Goal: Communication & Community: Answer question/provide support

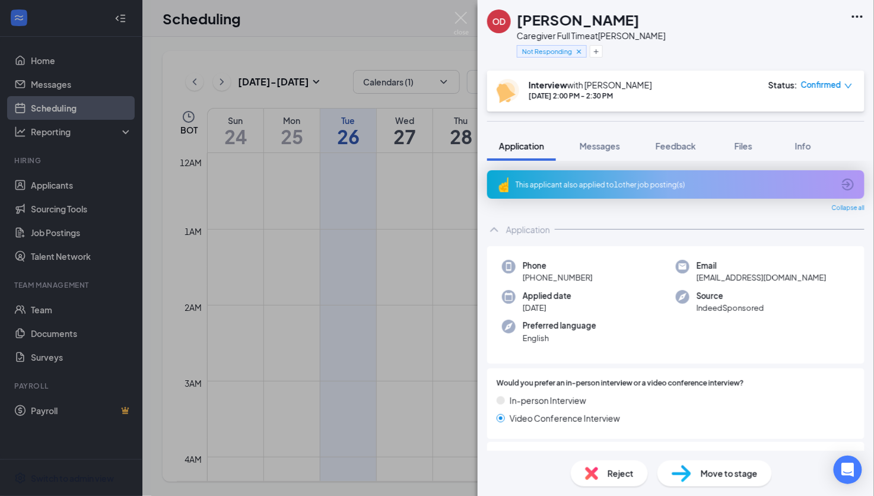
scroll to position [1054, 0]
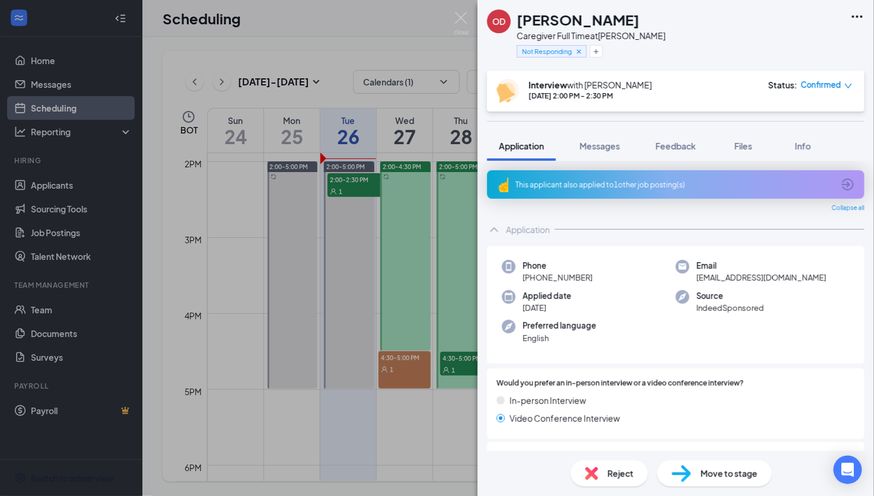
drag, startPoint x: 617, startPoint y: 52, endPoint x: 608, endPoint y: 76, distance: 26.4
click at [617, 52] on div "Not Responding" at bounding box center [591, 52] width 149 height 20
click at [645, 65] on div "OD [PERSON_NAME] Caregiver Full Time at [PERSON_NAME] Not Responding" at bounding box center [675, 35] width 396 height 71
click at [563, 118] on div "OD [PERSON_NAME] Caregiver Full Time at [PERSON_NAME] Not Responding Interview …" at bounding box center [675, 248] width 396 height 496
drag, startPoint x: 454, startPoint y: 20, endPoint x: 424, endPoint y: 68, distance: 57.3
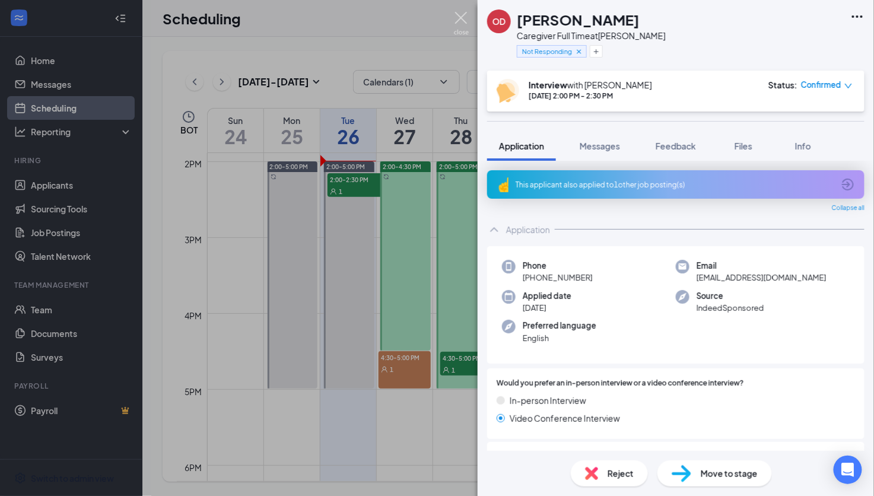
click at [454, 20] on img at bounding box center [461, 23] width 15 height 23
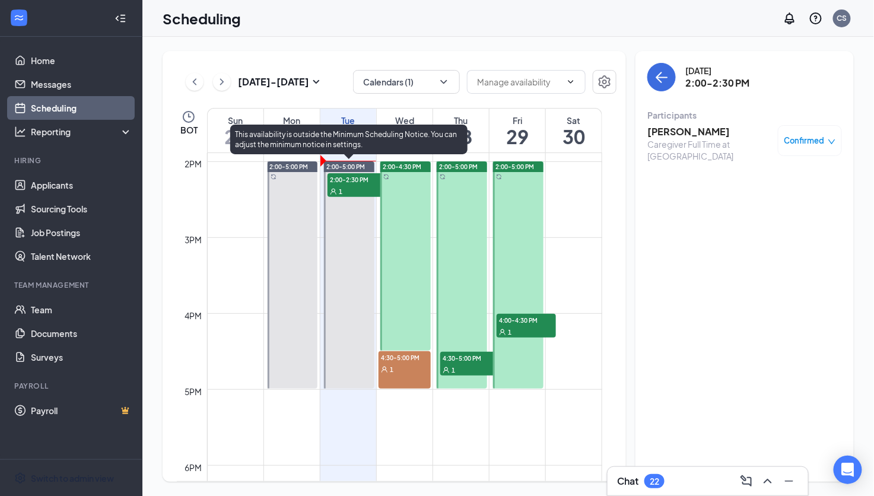
click at [343, 190] on div "1" at bounding box center [356, 191] width 59 height 12
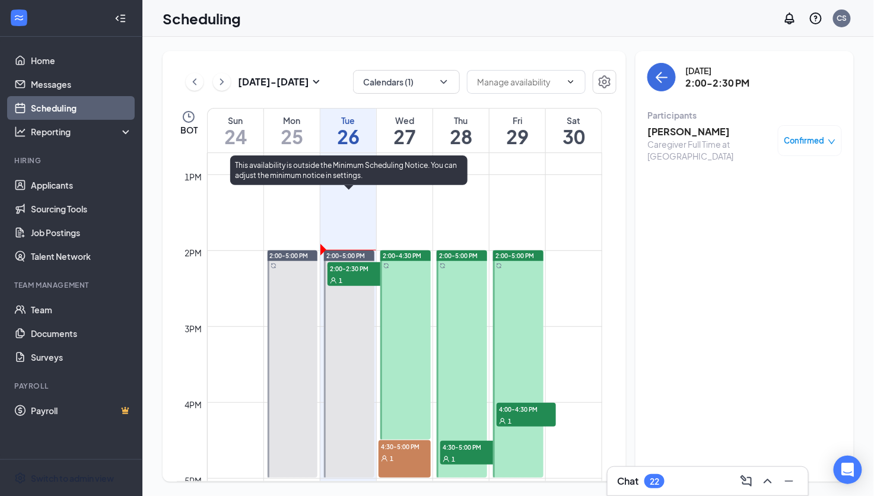
scroll to position [699, 0]
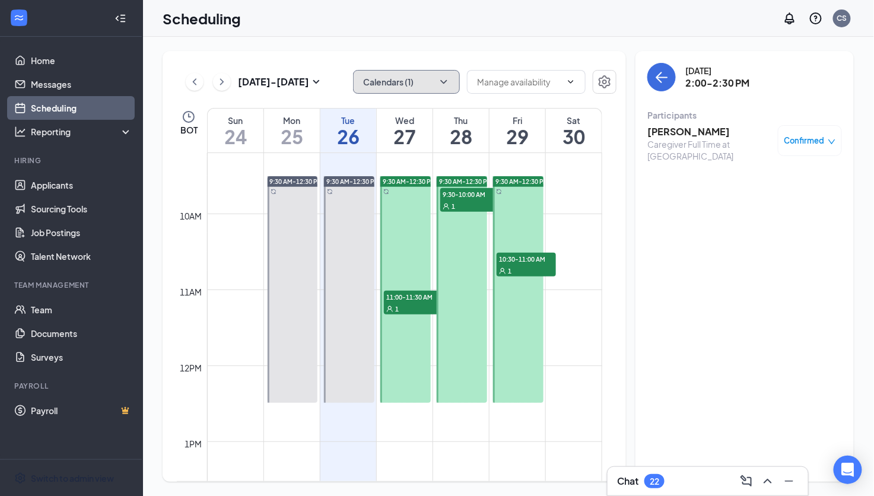
click at [426, 92] on button "Calendars (1)" at bounding box center [406, 82] width 107 height 24
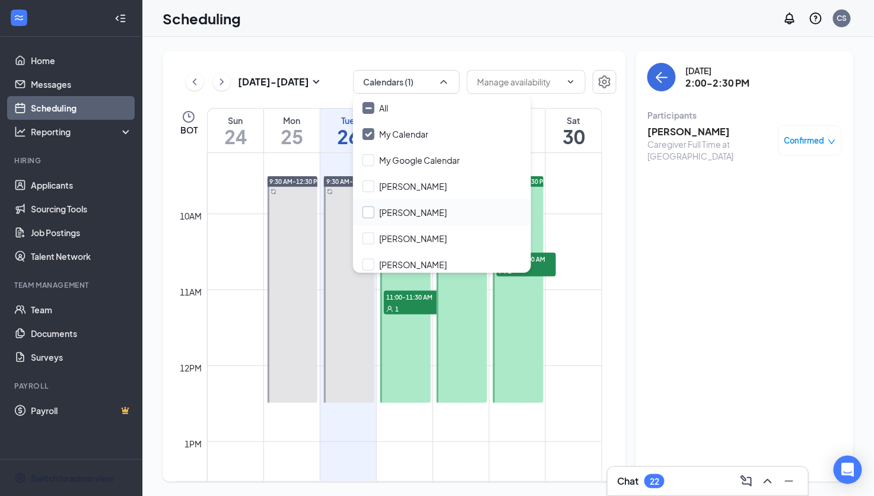
click at [387, 207] on input "[PERSON_NAME]" at bounding box center [404, 212] width 84 height 12
checkbox input "true"
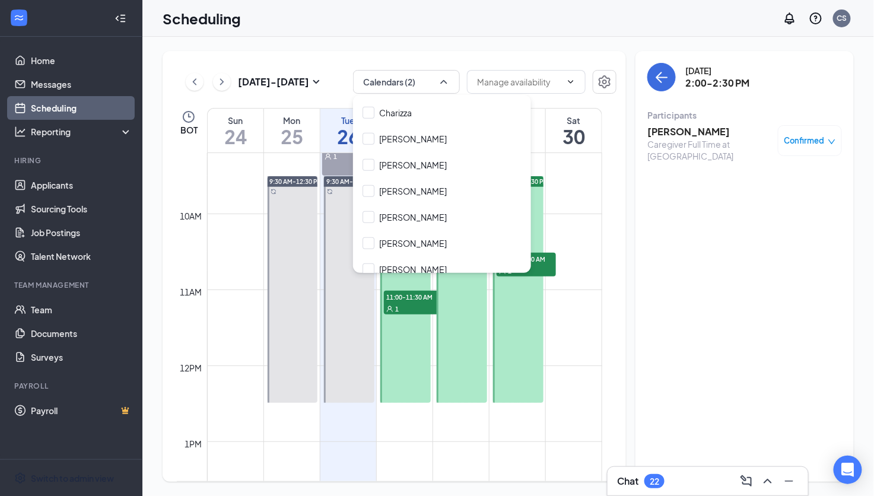
click at [672, 331] on div "[DATE] 2:00-2:30 PM Participants [PERSON_NAME] Caregiver Full Time at [PERSON_N…" at bounding box center [744, 266] width 218 height 431
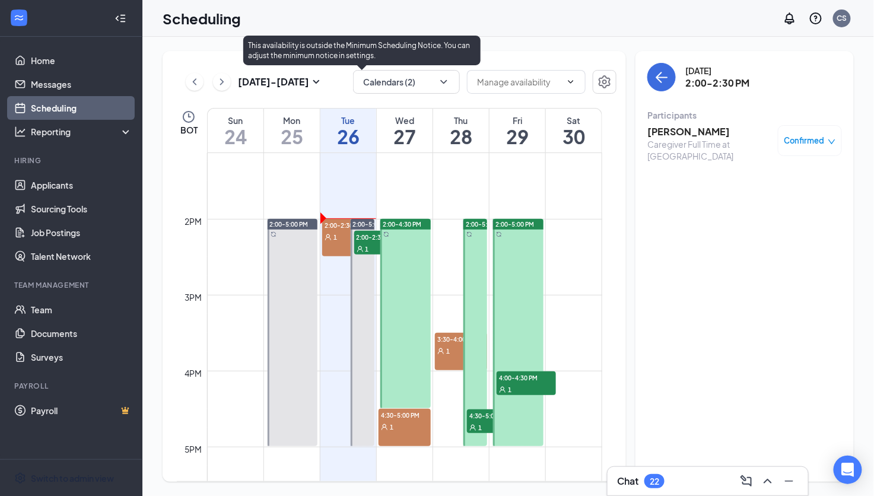
scroll to position [965, 0]
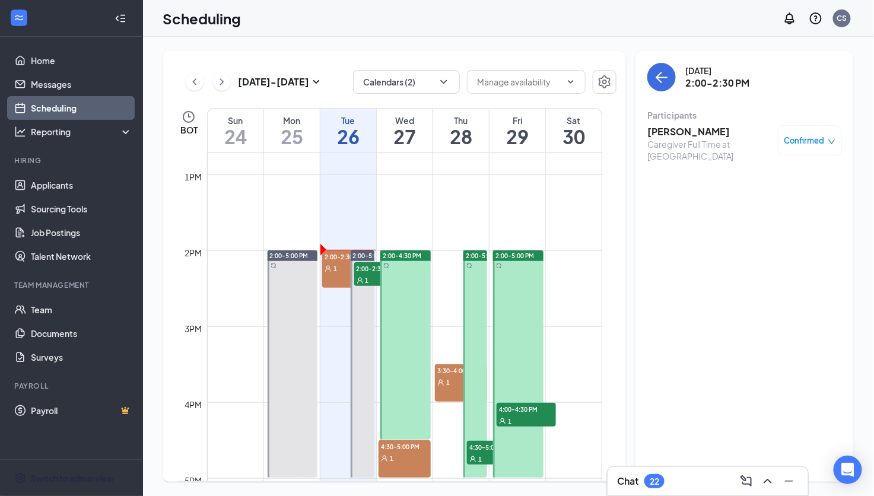
click at [326, 282] on div "2:00-2:30 PM 1" at bounding box center [348, 268] width 52 height 37
click at [674, 126] on h3 "[PERSON_NAME]" at bounding box center [709, 131] width 125 height 13
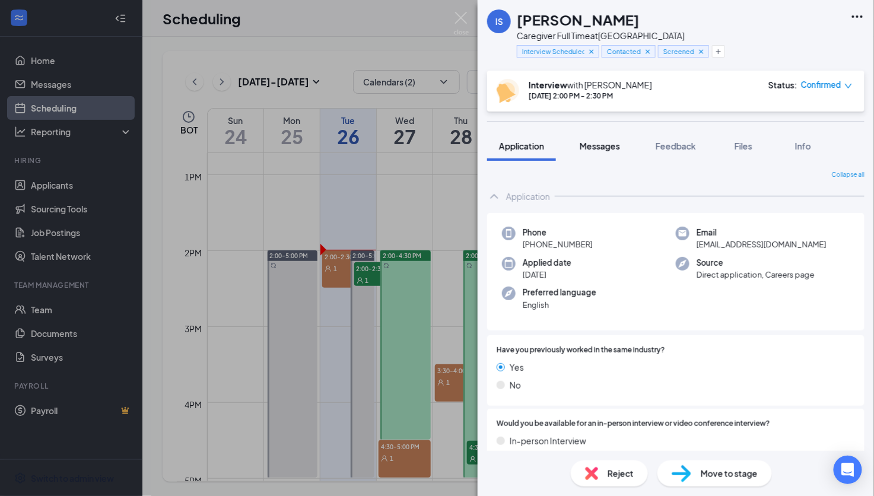
click at [589, 145] on span "Messages" at bounding box center [599, 146] width 40 height 11
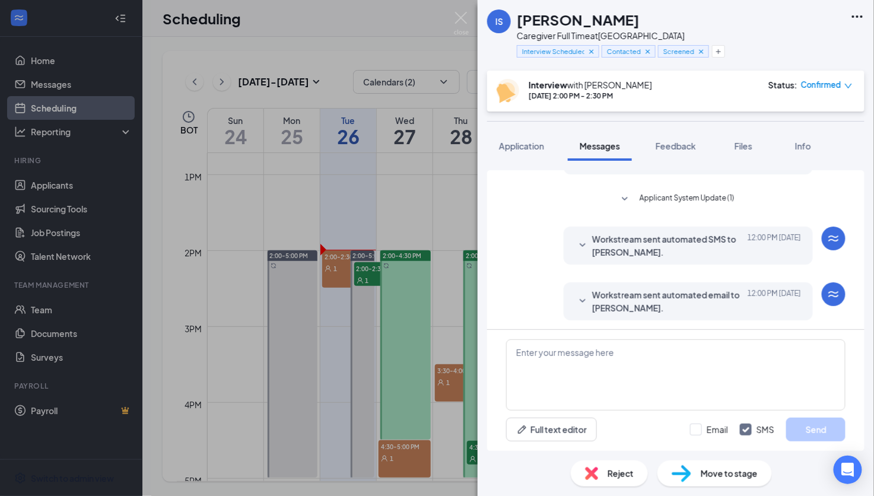
scroll to position [393, 0]
click at [575, 301] on icon "SmallChevronDown" at bounding box center [582, 299] width 14 height 14
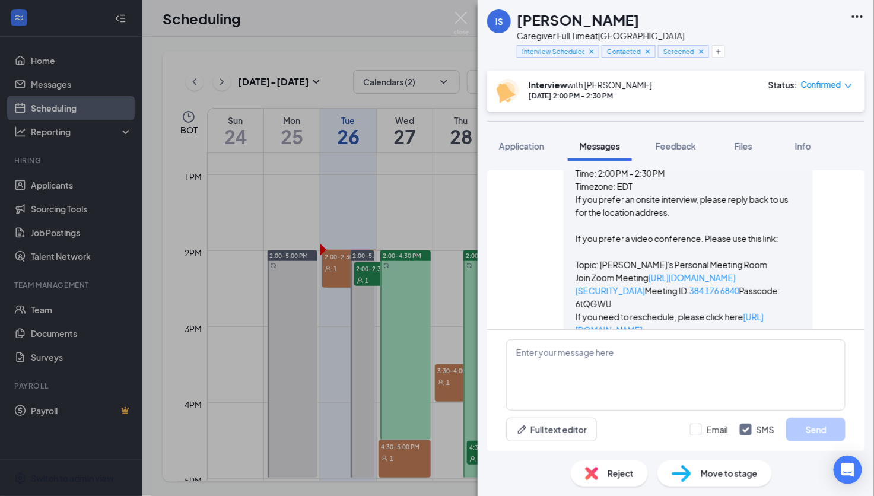
scroll to position [659, 0]
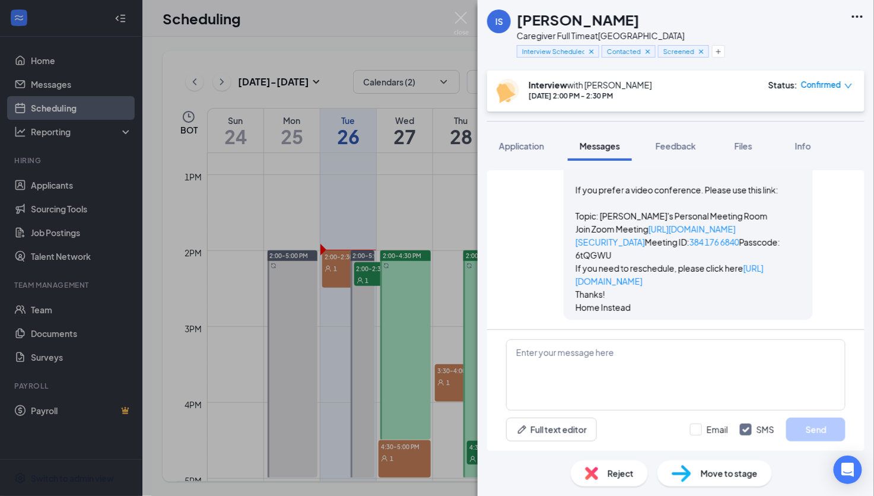
drag, startPoint x: 691, startPoint y: 144, endPoint x: 795, endPoint y: 162, distance: 105.4
click at [691, 144] on span "Feedback" at bounding box center [675, 146] width 40 height 11
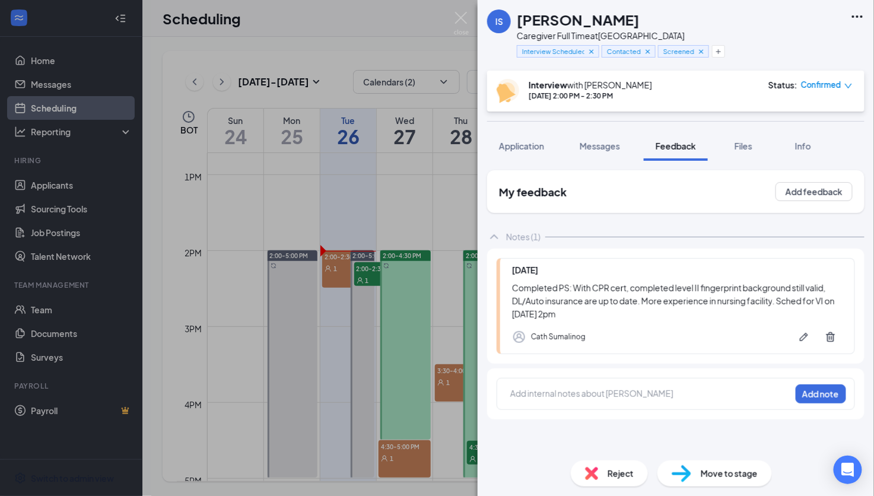
drag, startPoint x: 299, startPoint y: 40, endPoint x: 495, endPoint y: 2, distance: 199.3
click at [298, 40] on div "IS [PERSON_NAME] Caregiver Full Time at [GEOGRAPHIC_DATA] Interview Scheduled (…" at bounding box center [437, 248] width 874 height 496
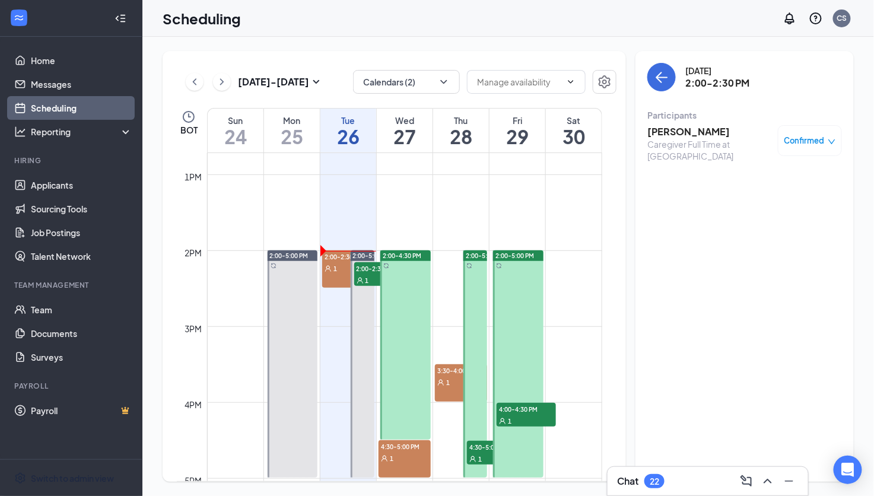
click at [624, 242] on div "[DATE] - [DATE] Calendars (2) BOT Sun 24 Mon 25 Tue 26 Wed 27 Thu 28 Fri 29 Sat…" at bounding box center [393, 266] width 463 height 431
click at [635, 24] on div "Scheduling CS" at bounding box center [507, 18] width 731 height 37
drag, startPoint x: 451, startPoint y: 36, endPoint x: 460, endPoint y: 49, distance: 16.6
click at [451, 36] on div "Scheduling CS" at bounding box center [507, 18] width 731 height 37
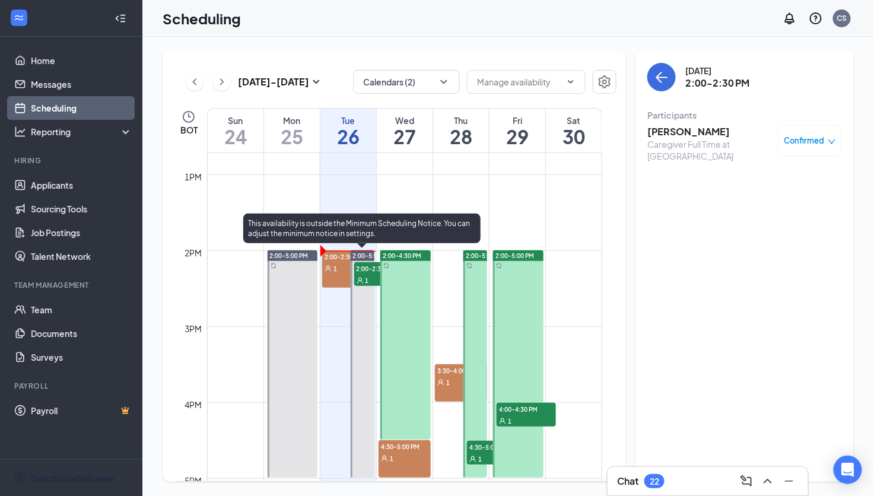
click at [366, 274] on div "1" at bounding box center [383, 280] width 59 height 12
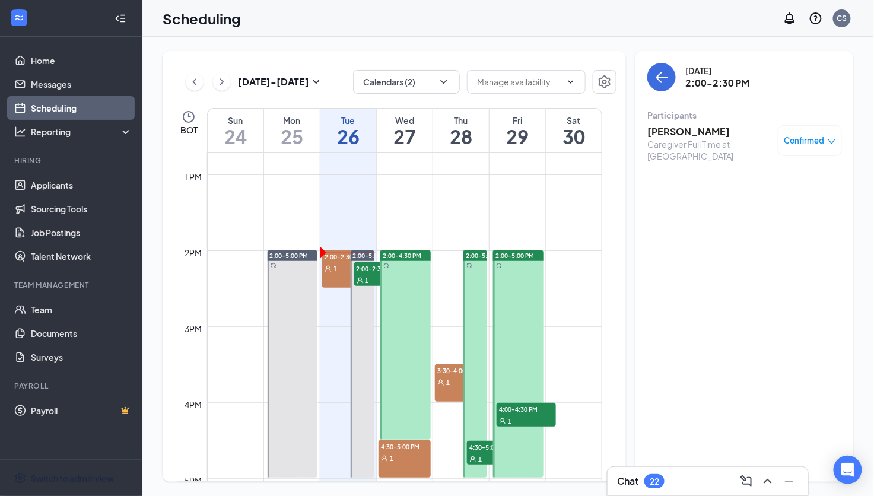
click at [405, 11] on div "Scheduling CS" at bounding box center [507, 18] width 731 height 37
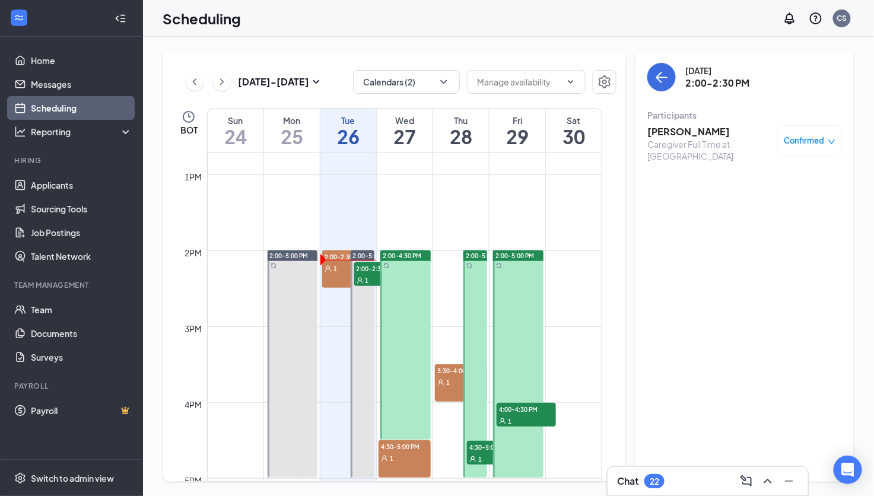
drag, startPoint x: 569, startPoint y: 460, endPoint x: 679, endPoint y: 457, distance: 110.3
click at [569, 460] on td at bounding box center [404, 468] width 395 height 19
click at [681, 135] on h3 "[PERSON_NAME]" at bounding box center [709, 131] width 125 height 13
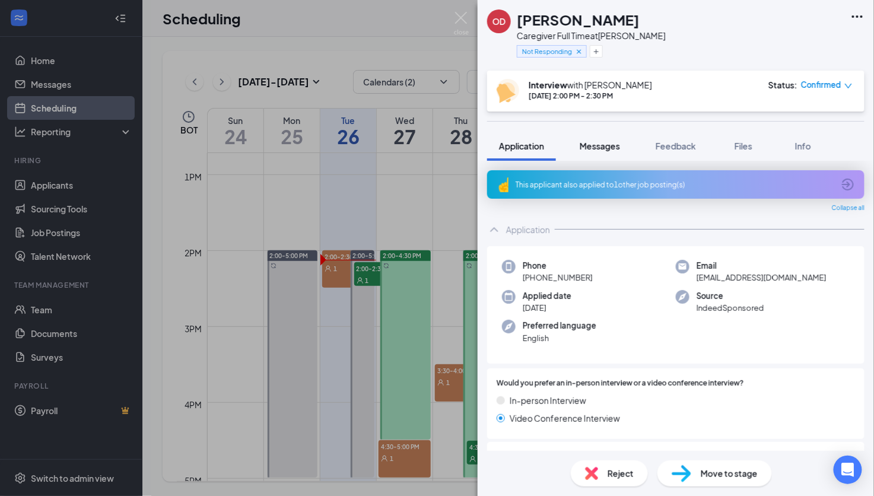
click at [585, 137] on button "Messages" at bounding box center [600, 146] width 64 height 30
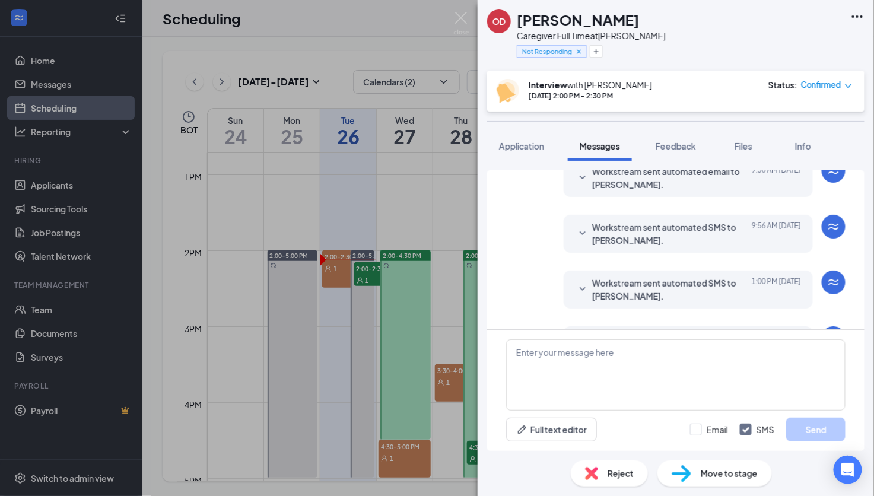
scroll to position [599, 0]
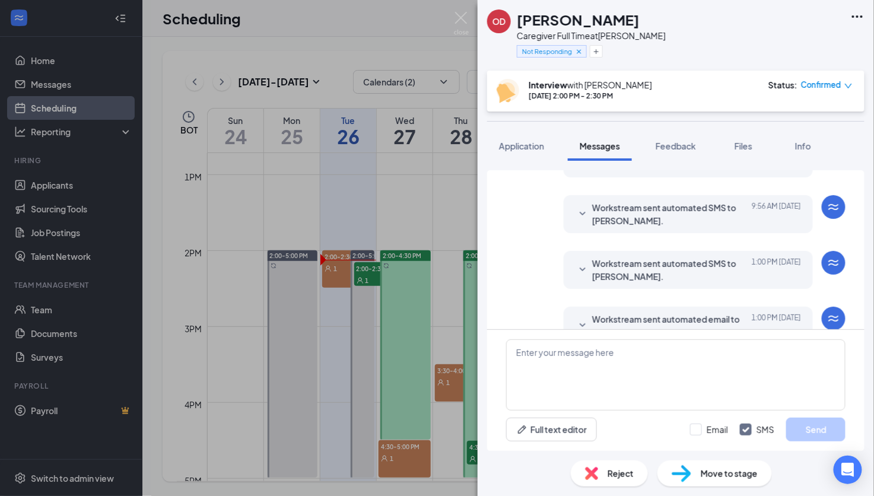
click at [575, 318] on icon "SmallChevronDown" at bounding box center [582, 325] width 14 height 14
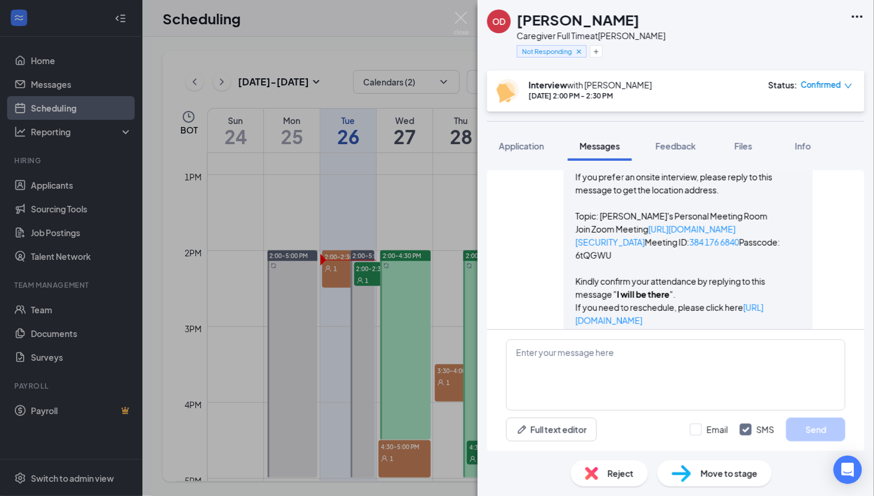
scroll to position [906, 0]
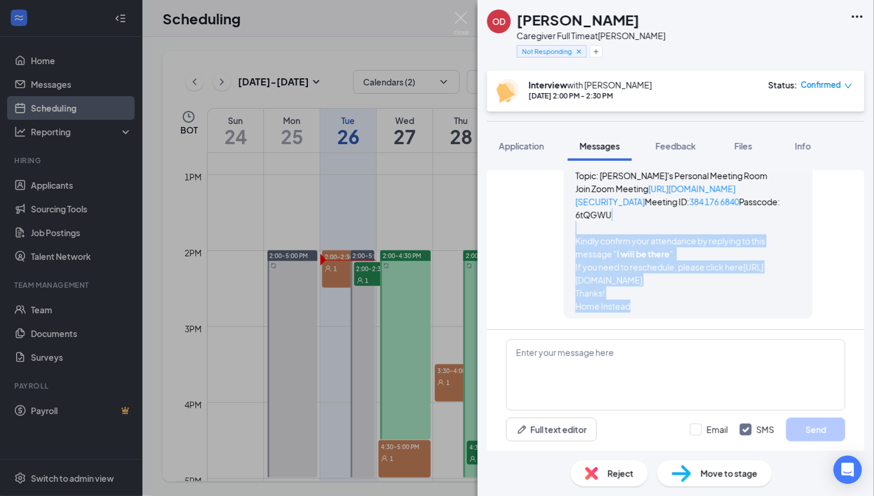
drag, startPoint x: 635, startPoint y: 308, endPoint x: 619, endPoint y: 228, distance: 81.8
click at [619, 228] on span "Hi [PERSON_NAME], This is a friendly reminder. Your meeting with Home Instead f…" at bounding box center [687, 176] width 225 height 274
click at [619, 227] on p "If you prefer an onsite interview, please reply to this message to get the loca…" at bounding box center [687, 195] width 225 height 130
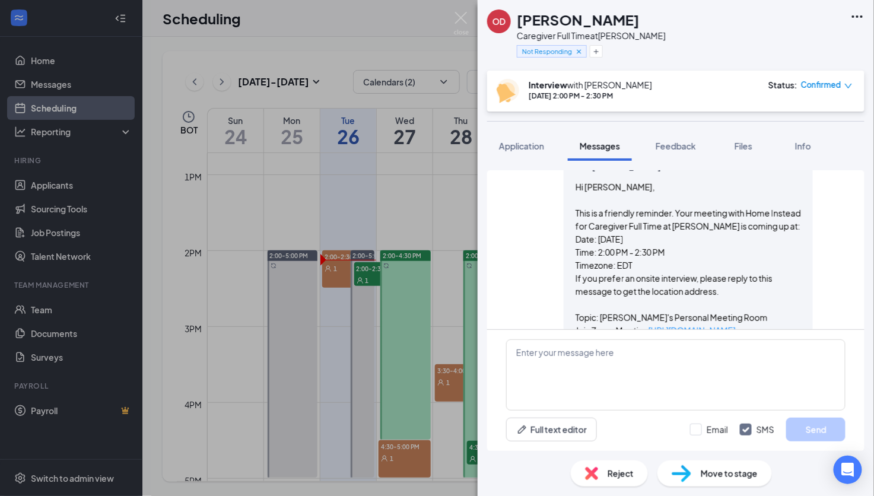
scroll to position [728, 0]
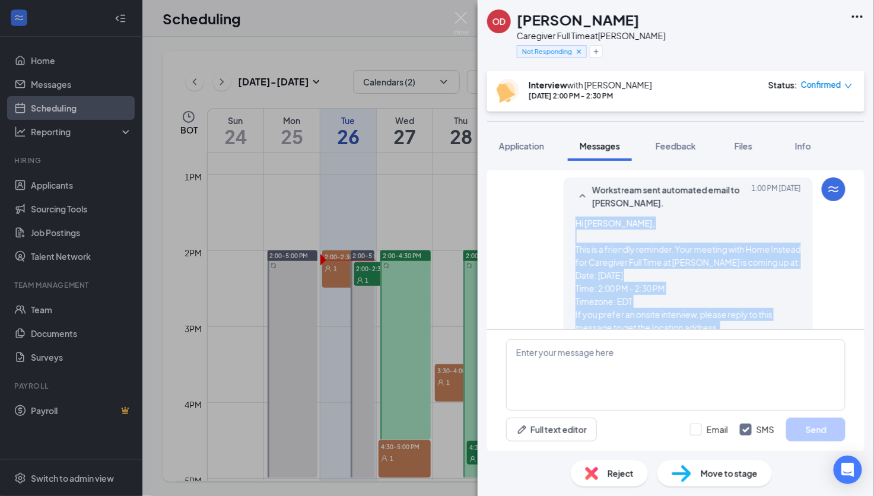
drag, startPoint x: 619, startPoint y: 227, endPoint x: 554, endPoint y: 196, distance: 71.1
click at [563, 196] on div "Workstream sent automated email to [PERSON_NAME]. [DATE] 1:00 PM Hi [PERSON_NAM…" at bounding box center [687, 336] width 249 height 319
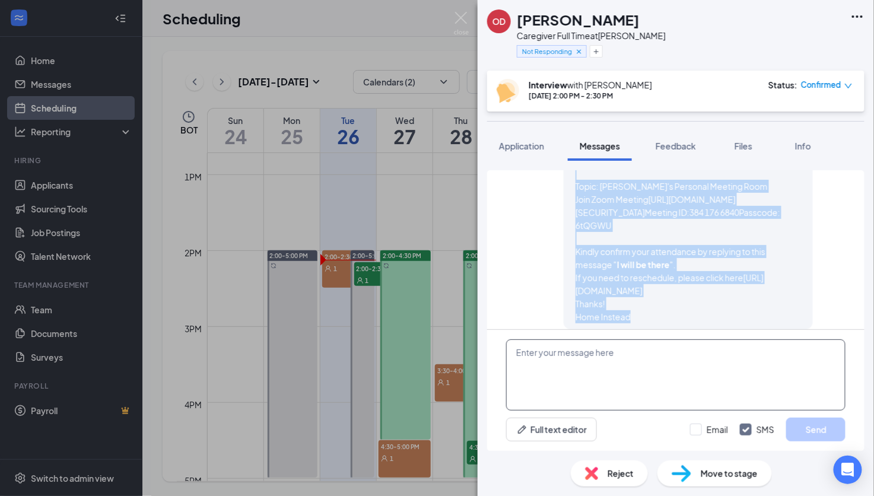
scroll to position [906, 0]
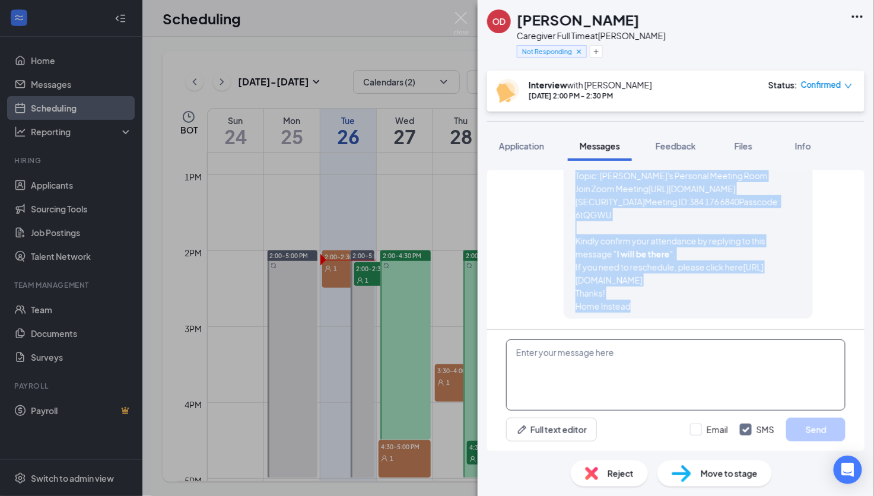
drag, startPoint x: 563, startPoint y: 193, endPoint x: 732, endPoint y: 399, distance: 266.7
click at [732, 399] on div "Load earlier interactions (about 4 more) Workstream sent automated SMS to [PERS…" at bounding box center [675, 310] width 377 height 280
copy div "Hi [PERSON_NAME], This is a friendly reminder. Your meeting with Home Instead f…"
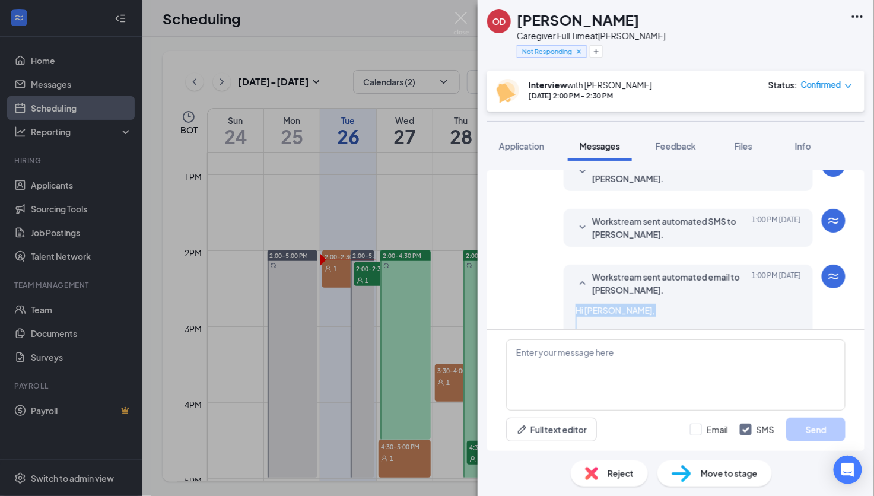
scroll to position [639, 0]
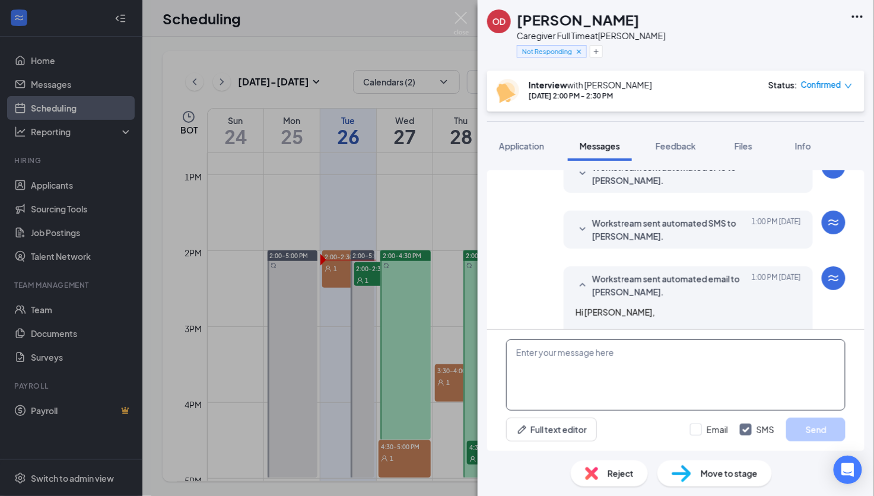
click at [620, 391] on textarea at bounding box center [675, 374] width 339 height 71
paste textarea "Hi [PERSON_NAME], This is a friendly reminder. Your meeting with Home Instead f…"
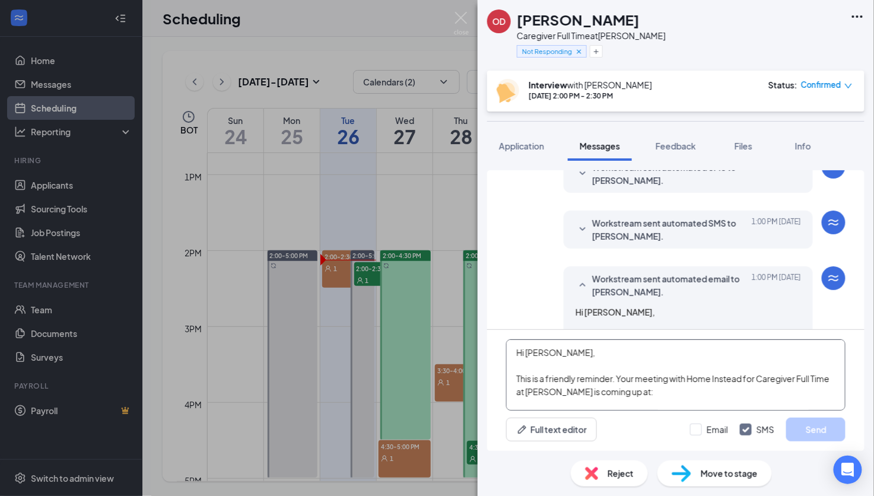
scroll to position [326, 0]
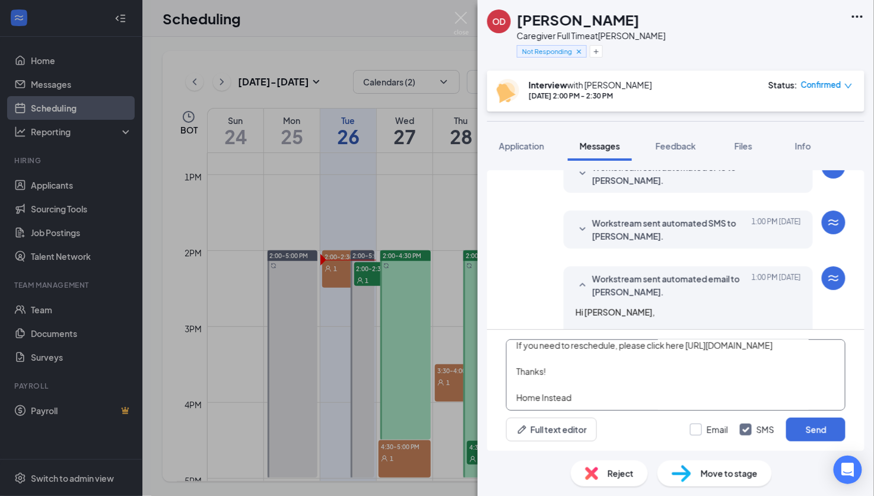
type textarea "Hi [PERSON_NAME], This is a friendly reminder. Your meeting with Home Instead f…"
click at [707, 431] on input "Email" at bounding box center [709, 429] width 38 height 12
checkbox input "true"
click at [581, 435] on button "Full text editor" at bounding box center [551, 429] width 91 height 24
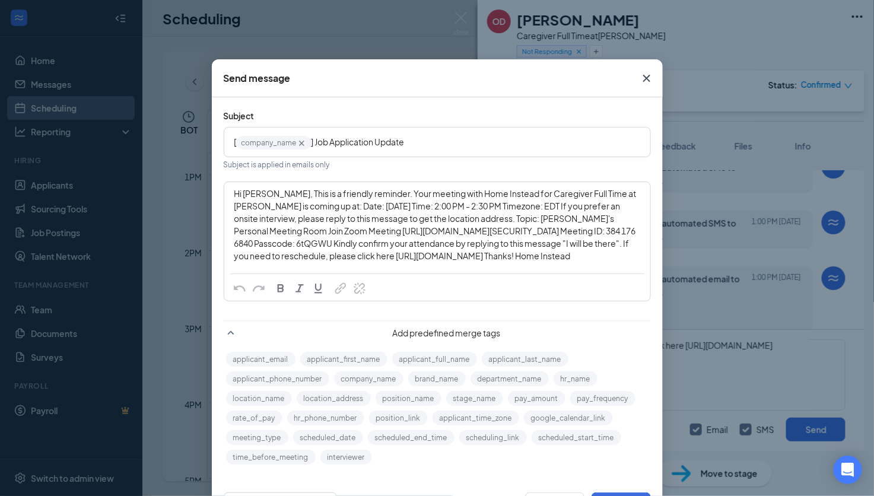
click at [330, 225] on div "Hi [PERSON_NAME], This is a friendly reminder. Your meeting with Home Instead f…" at bounding box center [437, 224] width 406 height 75
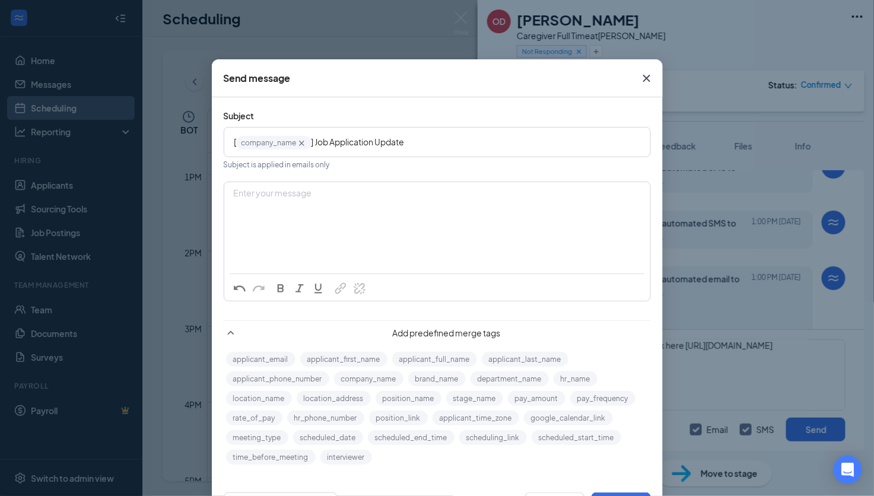
click at [401, 209] on div "Enter your message" at bounding box center [437, 212] width 425 height 59
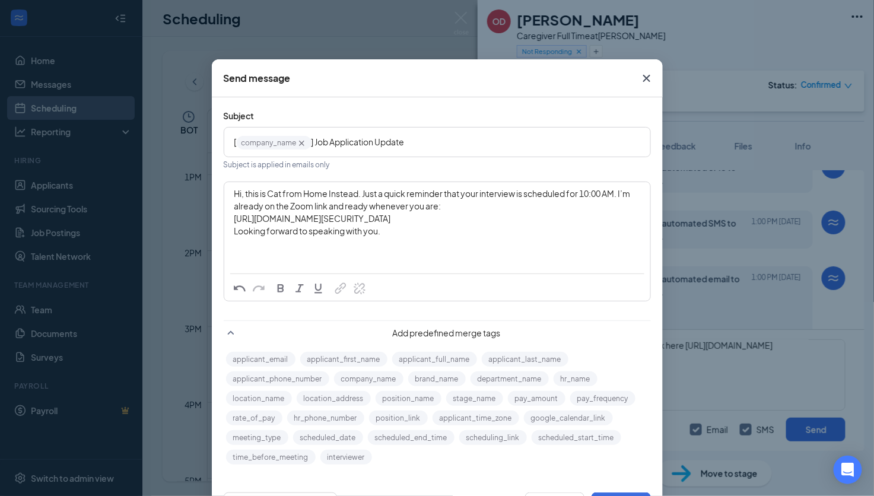
click at [238, 192] on span "Hi, this is Cat from Home Instead. Just a quick reminder that your interview is…" at bounding box center [432, 199] width 397 height 23
click at [614, 196] on span "Hi, this is Cat from Home Instead. Just a quick reminder that your interview is…" at bounding box center [432, 199] width 397 height 23
click at [522, 237] on div "[URL][DOMAIN_NAME][SECURITY_DATA]" at bounding box center [437, 231] width 406 height 12
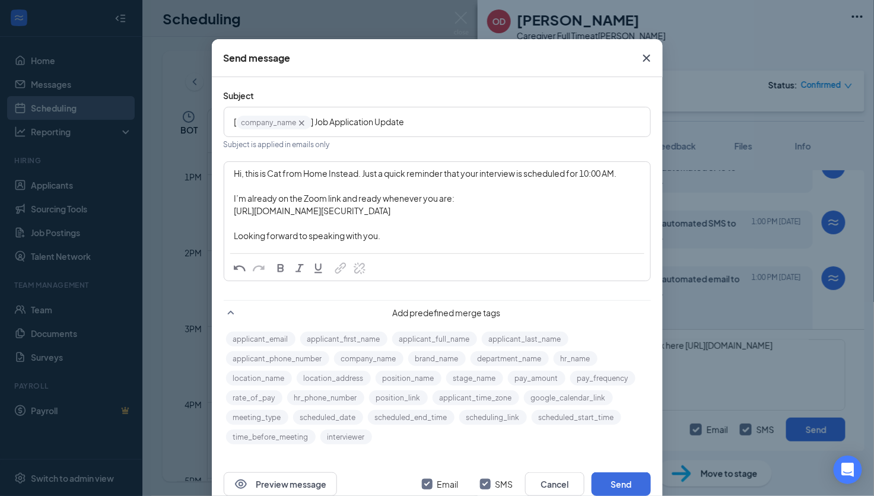
scroll to position [55, 0]
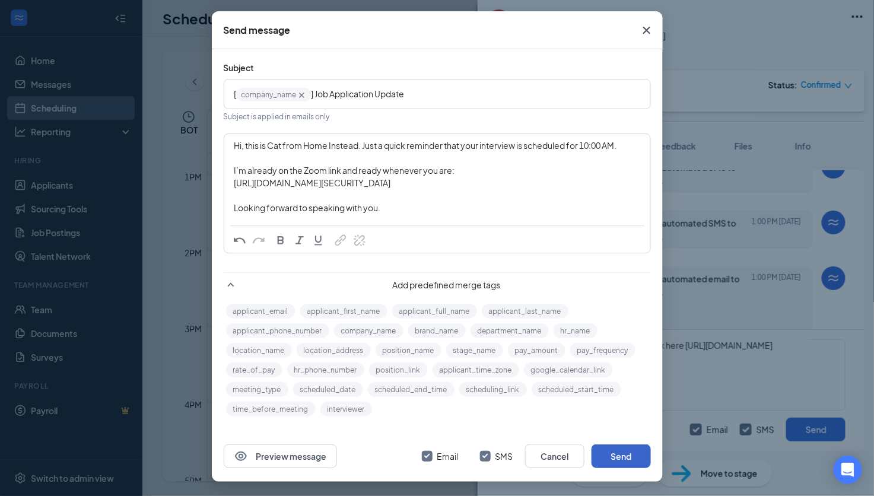
click at [625, 455] on button "Send" at bounding box center [620, 456] width 59 height 24
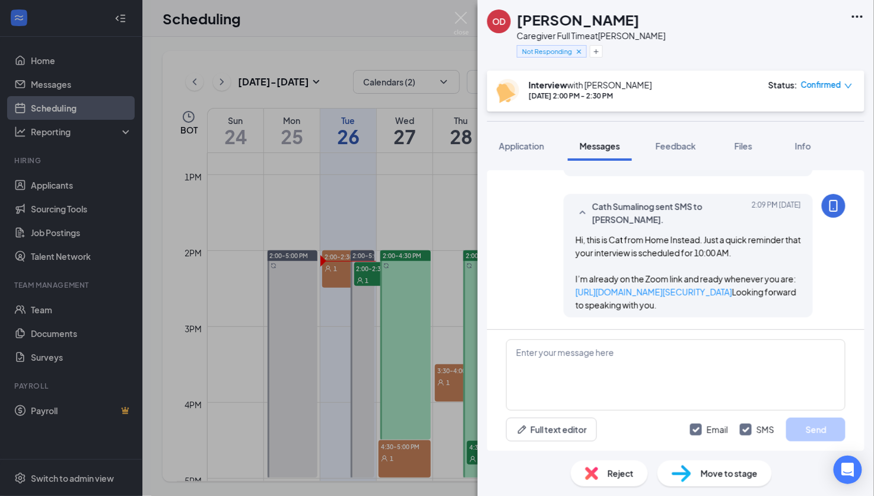
scroll to position [1254, 0]
click at [521, 248] on div "Cath Sumalinog sent SMS to [PERSON_NAME]. [DATE] 2:09 PM Hi, this is Cat from H…" at bounding box center [675, 258] width 339 height 129
click at [685, 356] on textarea at bounding box center [675, 374] width 339 height 71
type textarea "S"
drag, startPoint x: 601, startPoint y: 282, endPoint x: 562, endPoint y: 248, distance: 51.7
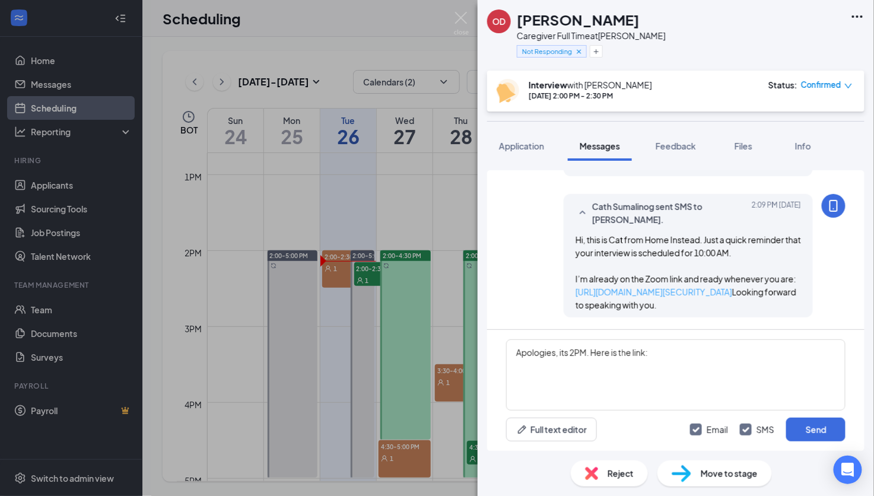
click at [575, 248] on div "Hi, this is Cat from Home Instead. Just a quick reminder that your interview is…" at bounding box center [687, 272] width 225 height 78
copy link "[URL][DOMAIN_NAME][SECURITY_DATA]"
click at [674, 357] on textarea "Apologies, its 2PM. Here is the link:" at bounding box center [675, 374] width 339 height 71
paste textarea "[URL][DOMAIN_NAME][SECURITY_DATA]"
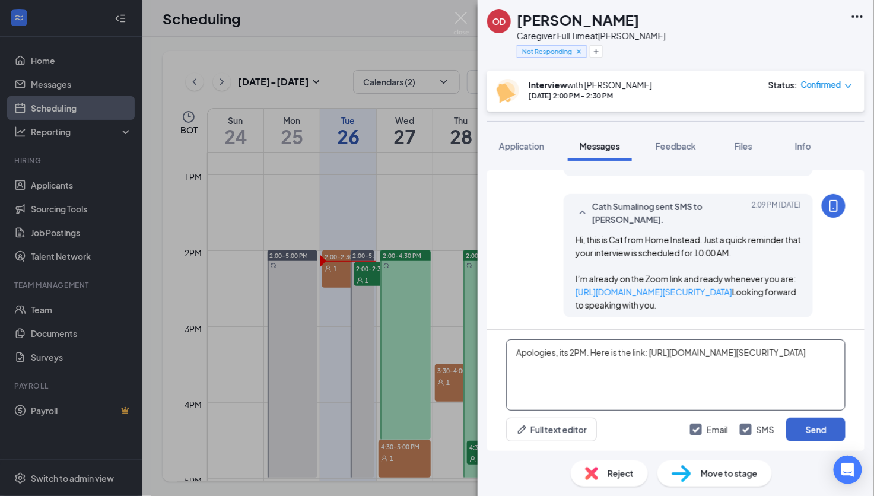
type textarea "Apologies, its 2PM. Here is the link: [URL][DOMAIN_NAME][SECURITY_DATA]"
click at [809, 425] on button "Send" at bounding box center [815, 429] width 59 height 24
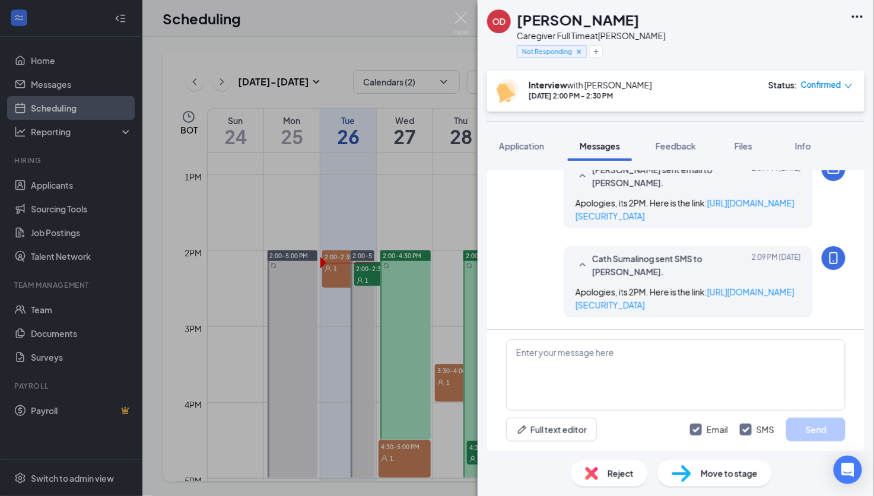
scroll to position [1484, 0]
click at [680, 136] on button "Feedback" at bounding box center [675, 146] width 64 height 30
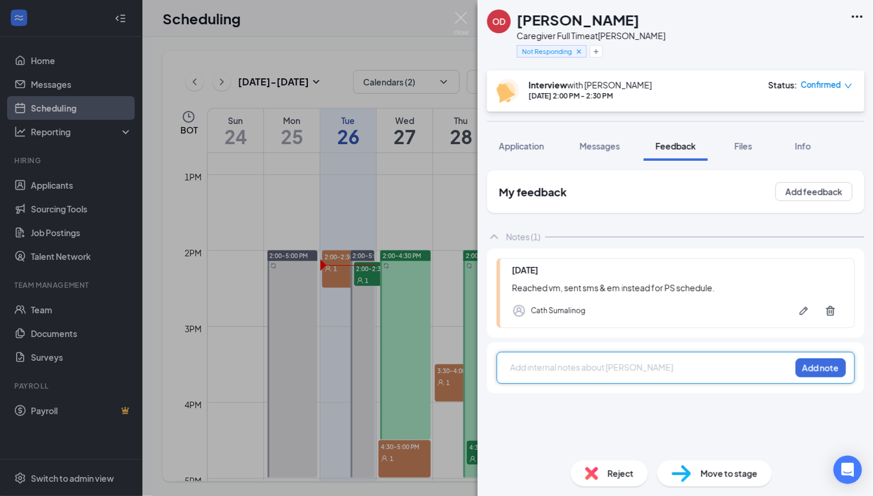
click at [674, 371] on div at bounding box center [650, 367] width 279 height 12
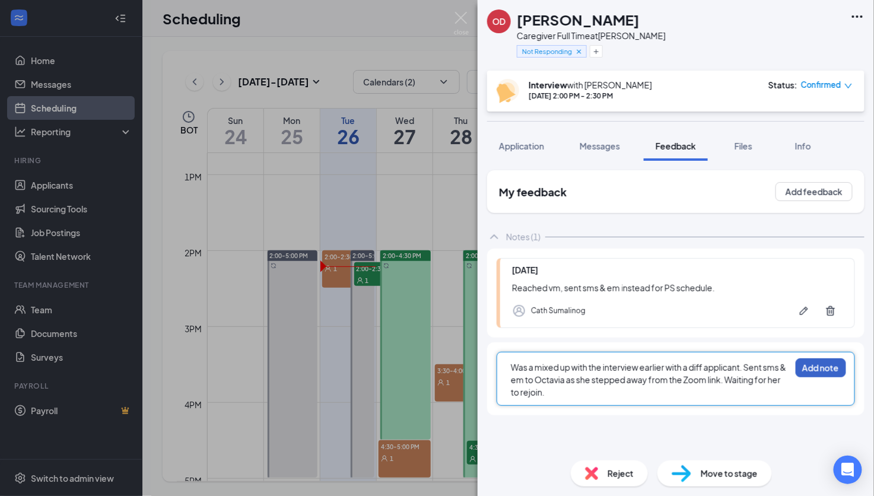
click at [818, 365] on button "Add note" at bounding box center [820, 367] width 50 height 19
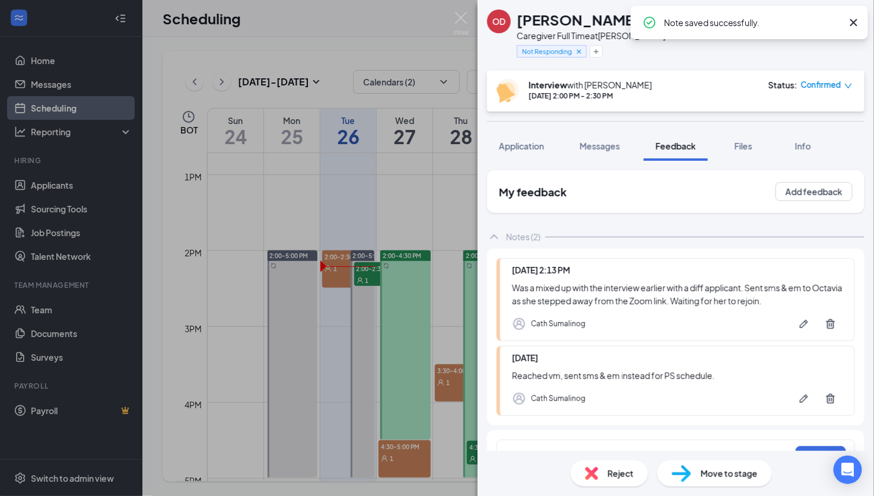
drag, startPoint x: 852, startPoint y: 24, endPoint x: 841, endPoint y: 41, distance: 19.7
click at [852, 24] on icon "Cross" at bounding box center [853, 22] width 7 height 7
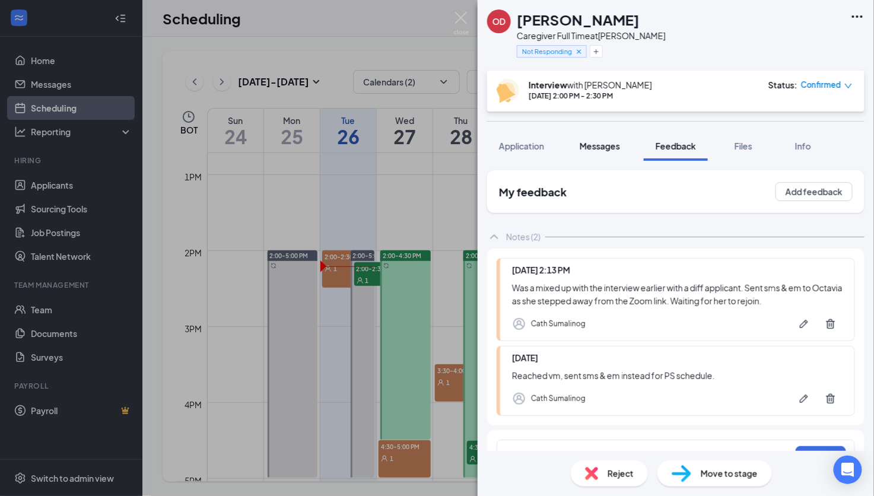
click at [602, 144] on span "Messages" at bounding box center [599, 146] width 40 height 11
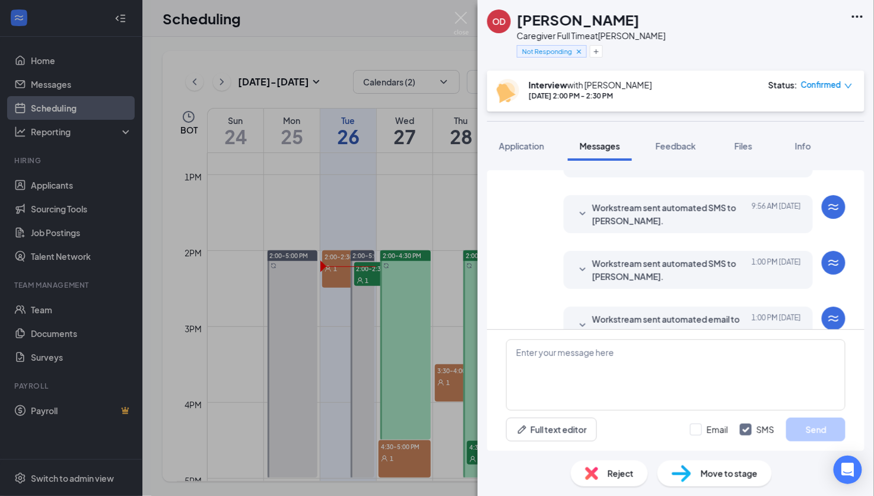
scroll to position [192, 0]
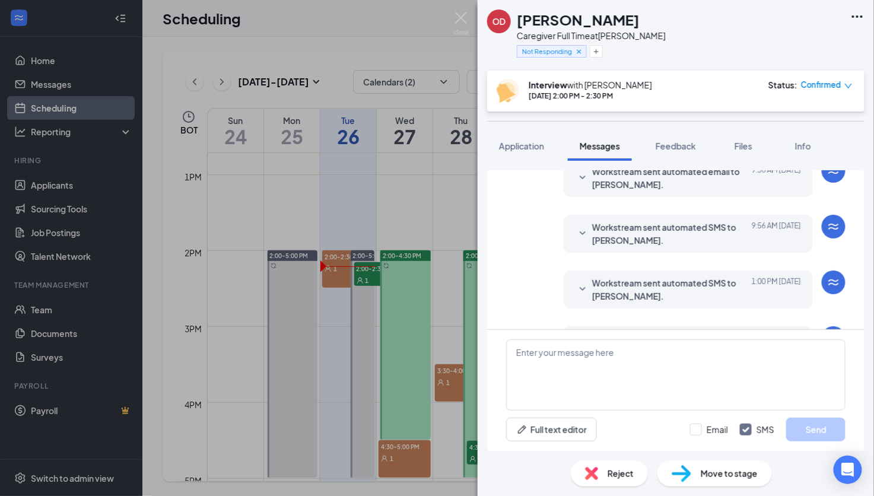
click at [575, 285] on icon "SmallChevronDown" at bounding box center [582, 289] width 14 height 14
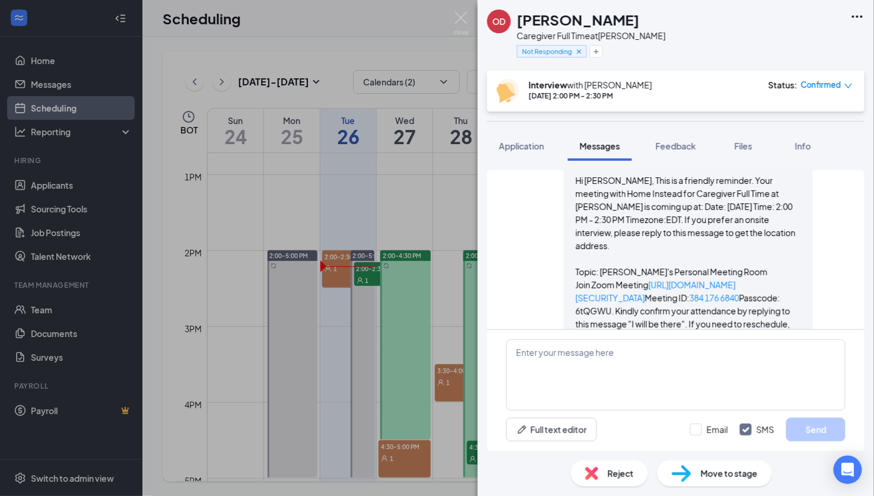
scroll to position [370, 0]
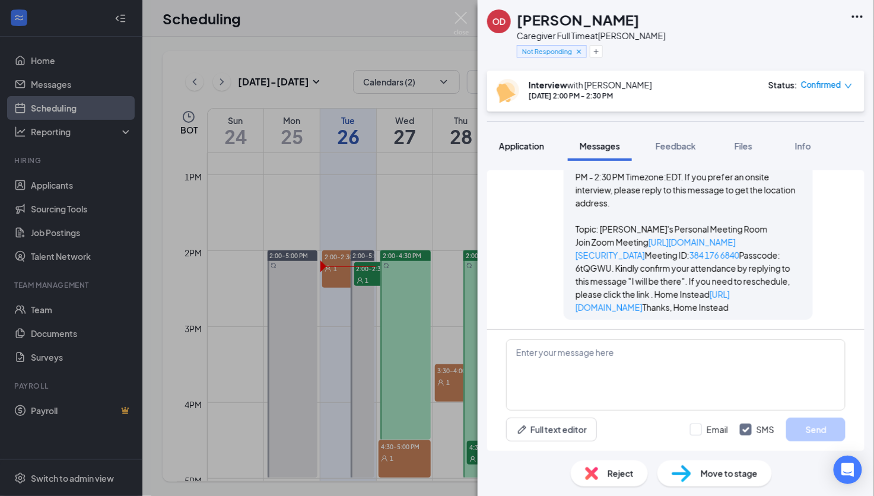
click at [526, 144] on span "Application" at bounding box center [521, 146] width 45 height 11
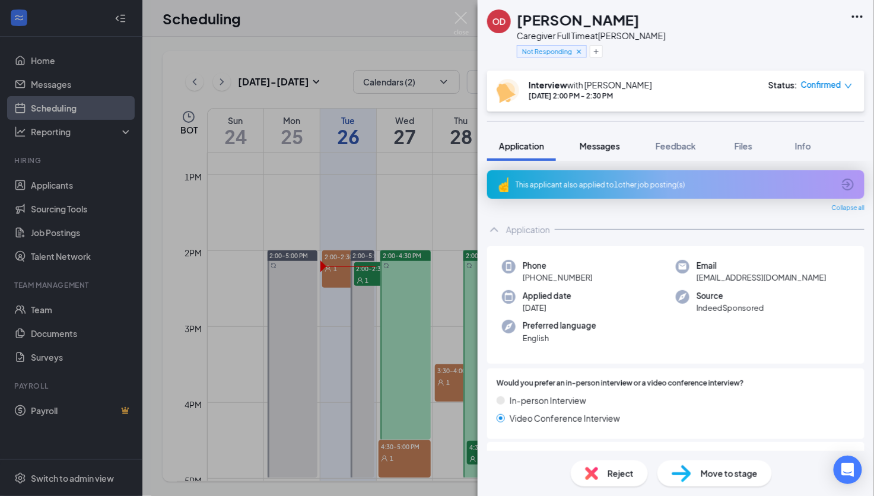
click at [594, 146] on span "Messages" at bounding box center [599, 146] width 40 height 11
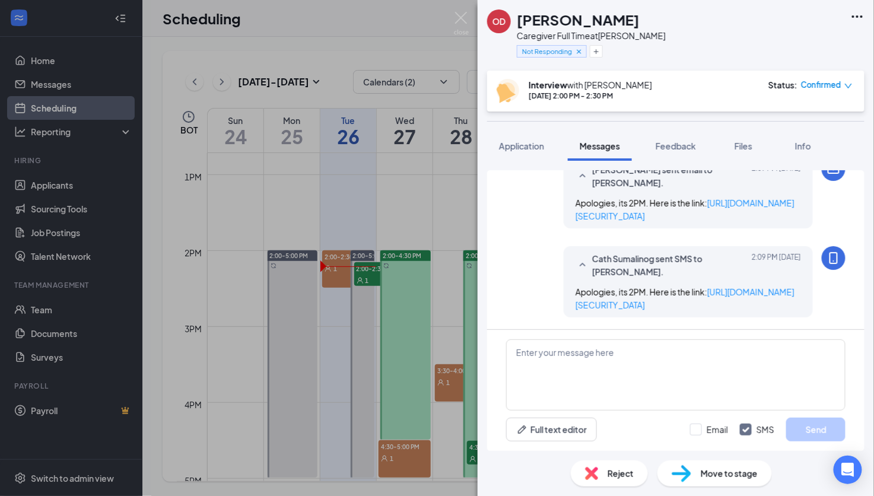
scroll to position [814, 0]
click at [501, 248] on div "Load earlier interactions (about 8 more) [PERSON_NAME] sent SMS to [PERSON_NAME…" at bounding box center [675, 249] width 377 height 159
click at [332, 36] on div "OD [PERSON_NAME] Caregiver Full Time at [PERSON_NAME] Not Responding Interview …" at bounding box center [437, 248] width 874 height 496
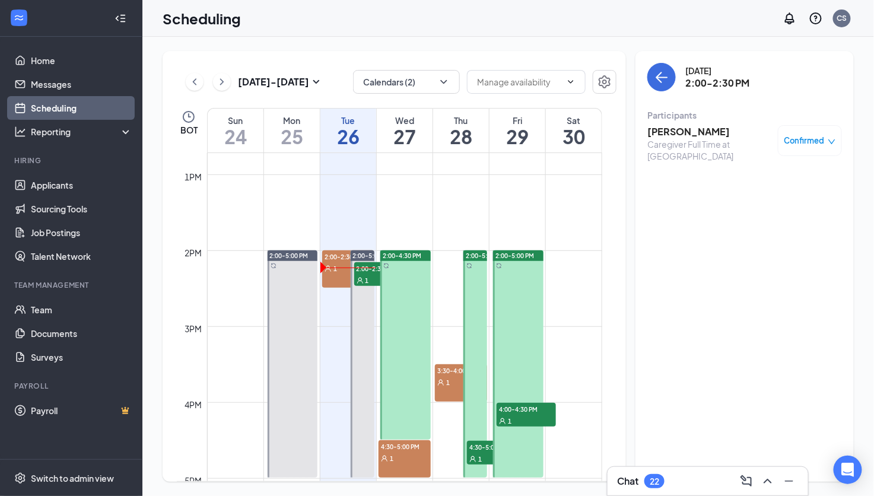
click at [687, 129] on h3 "[PERSON_NAME]" at bounding box center [709, 131] width 125 height 13
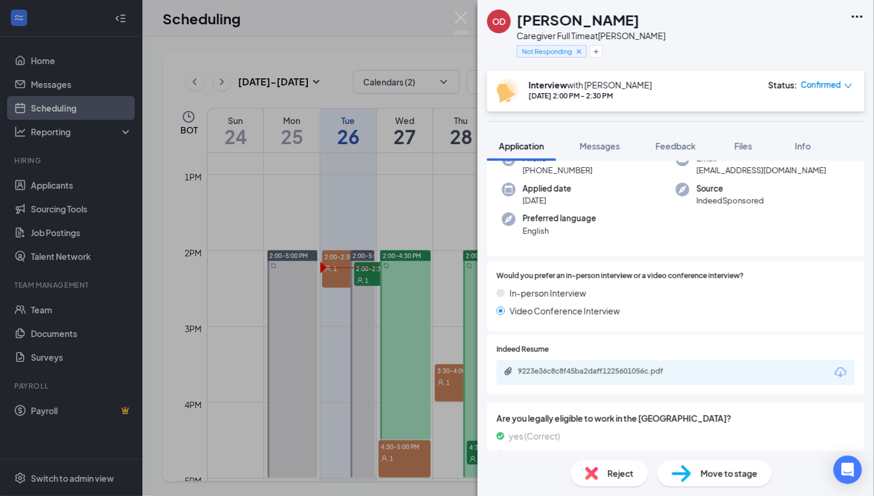
scroll to position [266, 0]
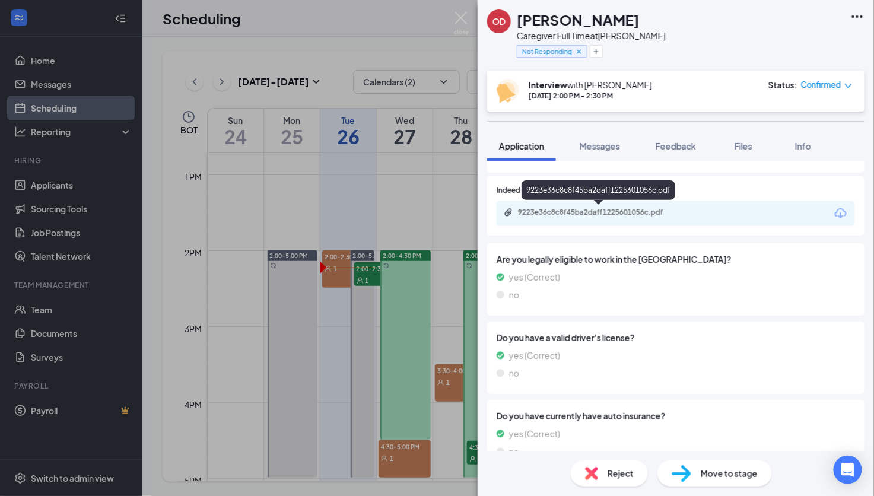
click at [607, 213] on div "9223e36c8c8f45ba2daff1225601056c.pdf" at bounding box center [601, 212] width 166 height 9
click at [604, 136] on button "Messages" at bounding box center [600, 146] width 64 height 30
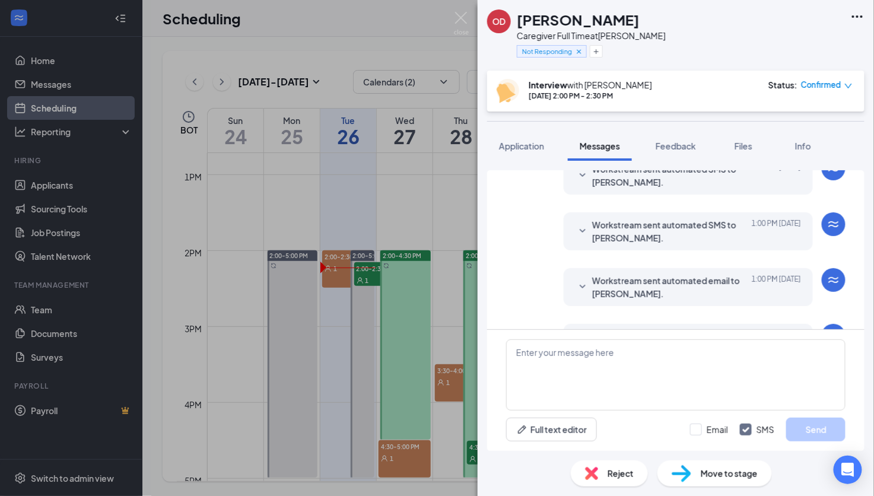
drag, startPoint x: 531, startPoint y: 149, endPoint x: 543, endPoint y: 164, distance: 19.5
click at [531, 149] on span "Application" at bounding box center [521, 146] width 45 height 11
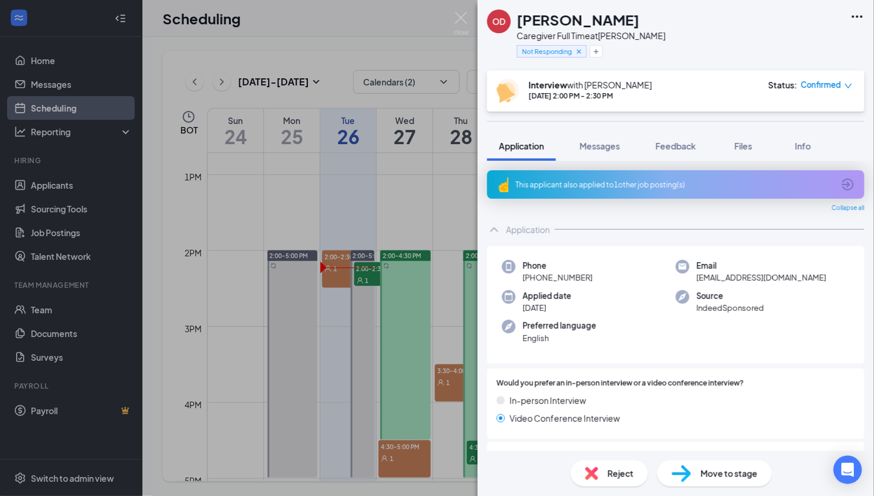
drag, startPoint x: 598, startPoint y: 278, endPoint x: 519, endPoint y: 281, distance: 79.5
click at [519, 281] on div "Phone [PHONE_NUMBER]" at bounding box center [589, 272] width 174 height 24
click at [518, 281] on div "Phone [PHONE_NUMBER]" at bounding box center [589, 272] width 174 height 24
copy span "[PHONE_NUMBER]"
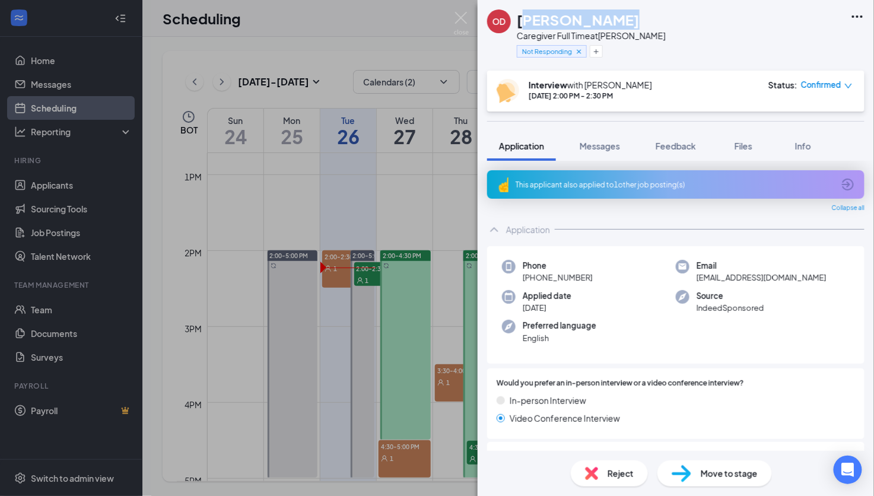
drag, startPoint x: 629, startPoint y: 21, endPoint x: 522, endPoint y: 23, distance: 106.2
click at [522, 23] on div "[PERSON_NAME]" at bounding box center [591, 19] width 149 height 20
drag, startPoint x: 651, startPoint y: 36, endPoint x: 508, endPoint y: 28, distance: 143.1
click at [508, 28] on div "OD [PERSON_NAME] Caregiver Full Time at [PERSON_NAME] Not Responding" at bounding box center [675, 35] width 396 height 71
drag, startPoint x: 730, startPoint y: 31, endPoint x: 714, endPoint y: 37, distance: 16.9
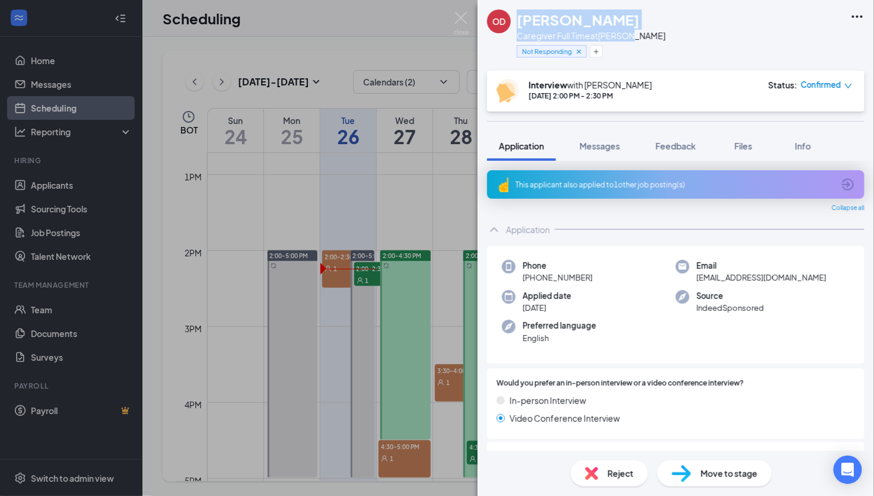
click at [730, 30] on div "OD [PERSON_NAME] Caregiver Full Time at [PERSON_NAME] Not Responding" at bounding box center [675, 35] width 396 height 71
click at [549, 27] on h1 "[PERSON_NAME]" at bounding box center [578, 19] width 123 height 20
drag, startPoint x: 514, startPoint y: 18, endPoint x: 651, endPoint y: 33, distance: 137.8
click at [649, 31] on div "OD [PERSON_NAME] Caregiver Full Time at [PERSON_NAME] Not Responding" at bounding box center [675, 35] width 396 height 71
click at [662, 37] on div "OD [PERSON_NAME] Caregiver Full Time at [PERSON_NAME] Not Responding" at bounding box center [675, 35] width 396 height 71
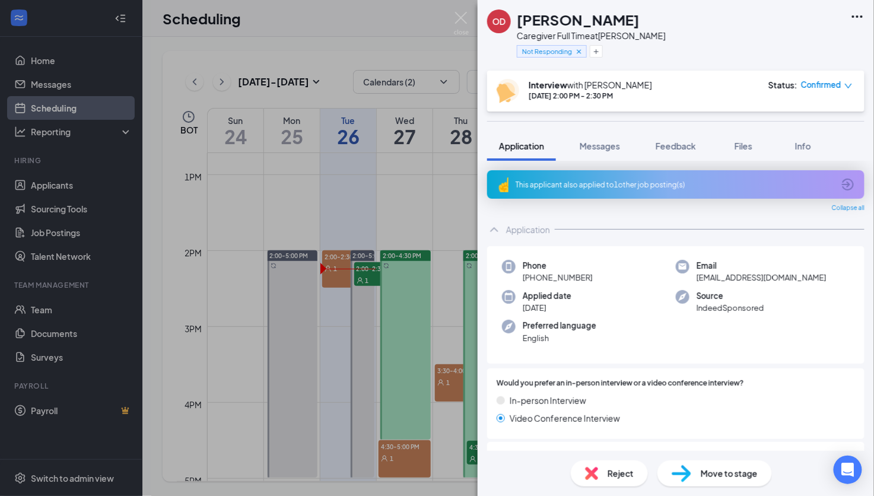
click at [660, 44] on div "OD [PERSON_NAME] Caregiver Full Time at [PERSON_NAME] Not Responding" at bounding box center [675, 35] width 396 height 71
drag, startPoint x: 656, startPoint y: 39, endPoint x: 549, endPoint y: 29, distance: 108.3
click at [520, 23] on div "OD [PERSON_NAME] Caregiver Full Time at [PERSON_NAME] Not Responding" at bounding box center [675, 35] width 396 height 71
click at [637, 29] on div "OD [PERSON_NAME] Caregiver Full Time at [PERSON_NAME] Not Responding" at bounding box center [675, 35] width 396 height 71
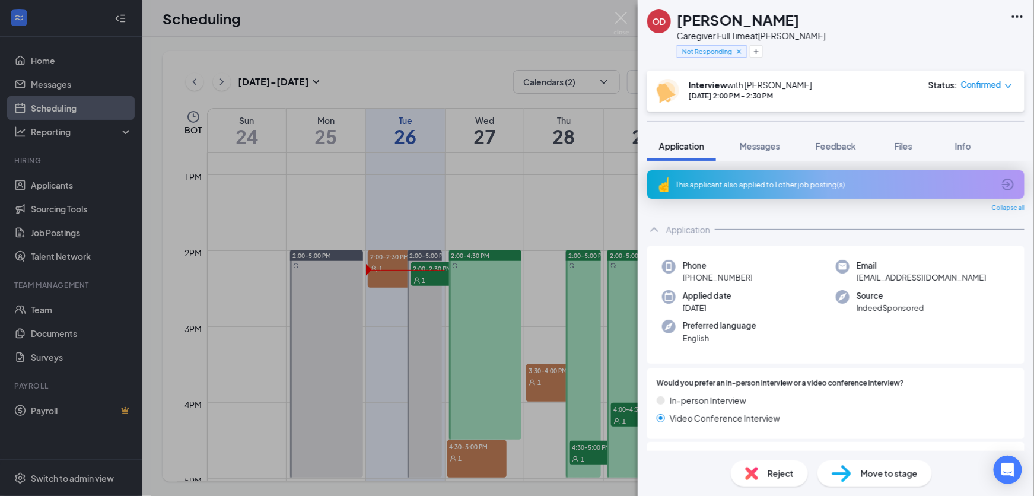
click at [764, 146] on span "Messages" at bounding box center [759, 146] width 40 height 11
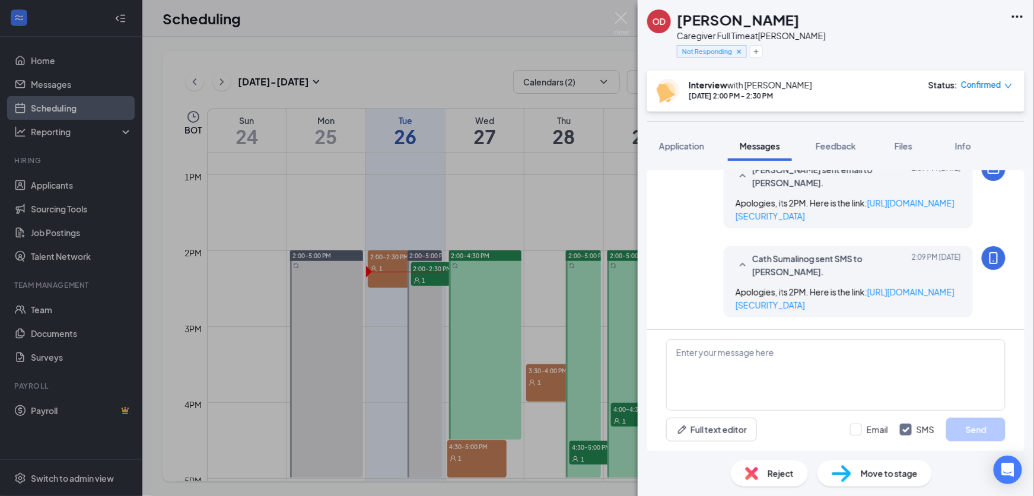
scroll to position [814, 0]
drag, startPoint x: 796, startPoint y: 28, endPoint x: 680, endPoint y: 28, distance: 115.6
click at [680, 28] on div "OD [PERSON_NAME] Caregiver Full Time at [PERSON_NAME] Not Responding" at bounding box center [835, 35] width 396 height 71
copy h1 "[PERSON_NAME]"
drag, startPoint x: 866, startPoint y: 58, endPoint x: 756, endPoint y: 164, distance: 152.7
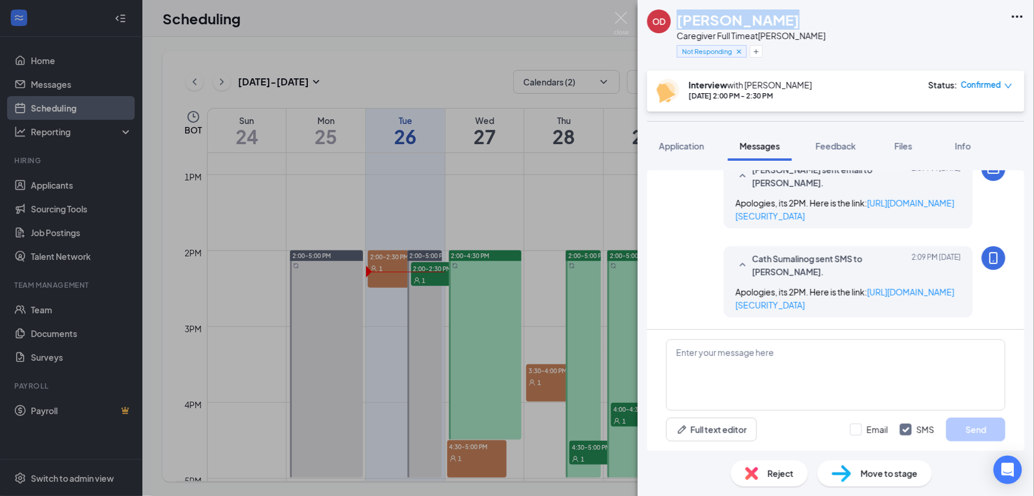
click at [866, 58] on div "OD [PERSON_NAME] Caregiver Full Time at [PERSON_NAME] Not Responding" at bounding box center [835, 35] width 396 height 71
click at [694, 150] on span "Application" at bounding box center [681, 146] width 45 height 11
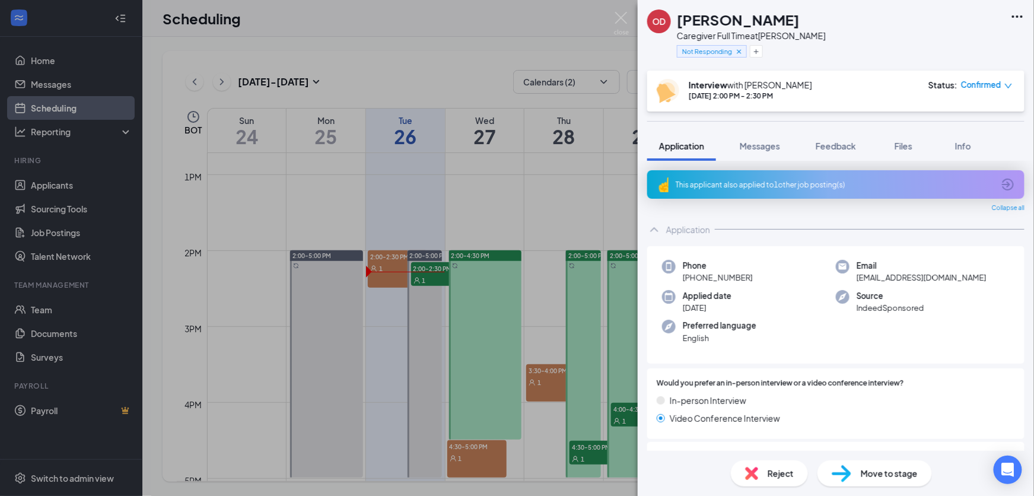
drag, startPoint x: 756, startPoint y: 282, endPoint x: 681, endPoint y: 284, distance: 75.3
click at [681, 284] on div "Phone [PHONE_NUMBER] Email [EMAIL_ADDRESS][DOMAIN_NAME] Applied date [DATE] Sou…" at bounding box center [835, 305] width 377 height 118
click at [848, 221] on div "Application" at bounding box center [835, 230] width 377 height 24
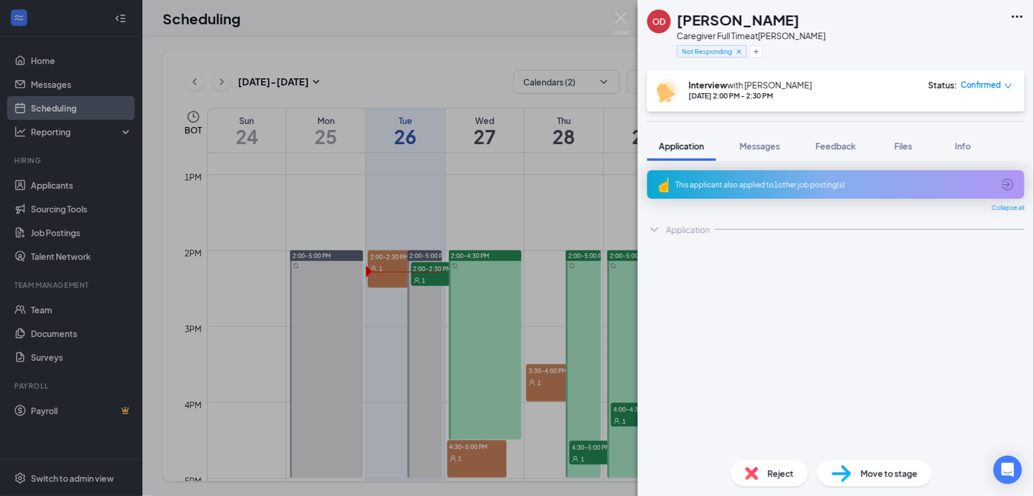
click at [756, 284] on div "This applicant also applied to 1 other job posting(s) Collapse all Application …" at bounding box center [835, 310] width 377 height 280
click at [745, 244] on div "This applicant also applied to 1 other job posting(s) Collapse all Application …" at bounding box center [835, 310] width 377 height 280
click at [759, 241] on div "This applicant also applied to 1 other job posting(s) Collapse all Application …" at bounding box center [835, 310] width 377 height 280
click at [766, 188] on div "This applicant also applied to 1 other job posting(s)" at bounding box center [834, 185] width 318 height 10
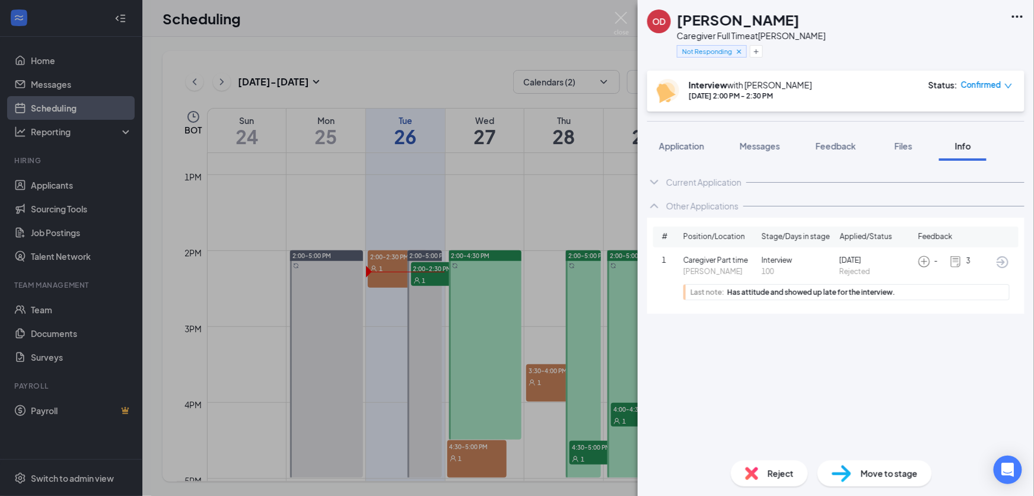
click at [659, 180] on icon "ChevronDown" at bounding box center [654, 182] width 14 height 14
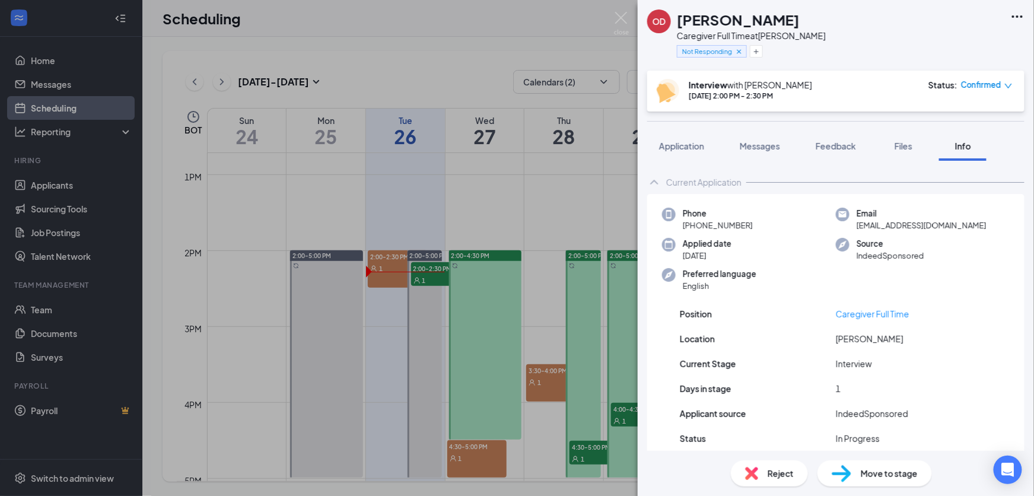
drag, startPoint x: 760, startPoint y: 226, endPoint x: 681, endPoint y: 231, distance: 79.0
click at [681, 231] on div "Phone [PHONE_NUMBER]" at bounding box center [749, 220] width 174 height 24
copy span "[PHONE_NUMBER]"
drag, startPoint x: 824, startPoint y: 276, endPoint x: 915, endPoint y: 275, distance: 91.3
click at [824, 276] on div "Preferred language English" at bounding box center [749, 280] width 174 height 24
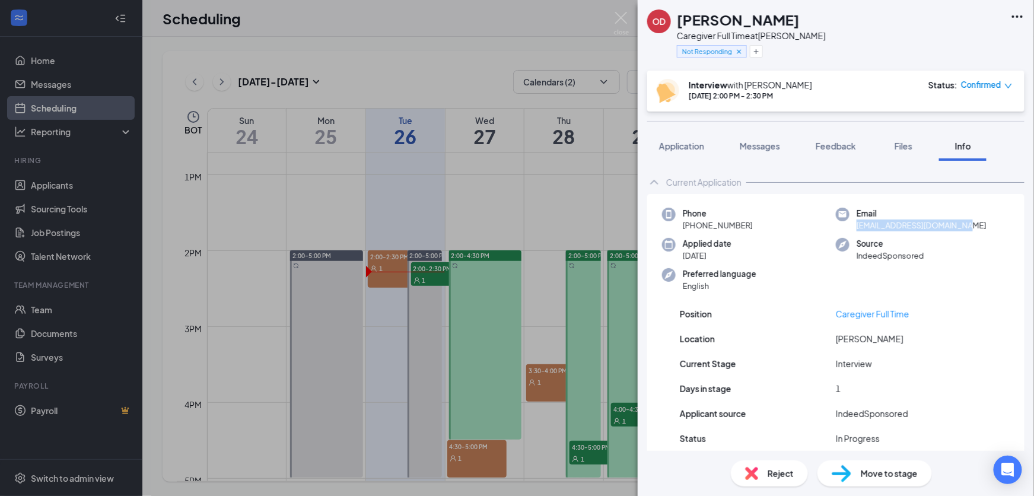
drag, startPoint x: 963, startPoint y: 231, endPoint x: 847, endPoint y: 229, distance: 115.7
click at [847, 229] on div "Email [EMAIL_ADDRESS][DOMAIN_NAME]" at bounding box center [923, 220] width 174 height 24
copy span "[EMAIL_ADDRESS][DOMAIN_NAME]"
click at [873, 386] on div "1" at bounding box center [914, 388] width 156 height 13
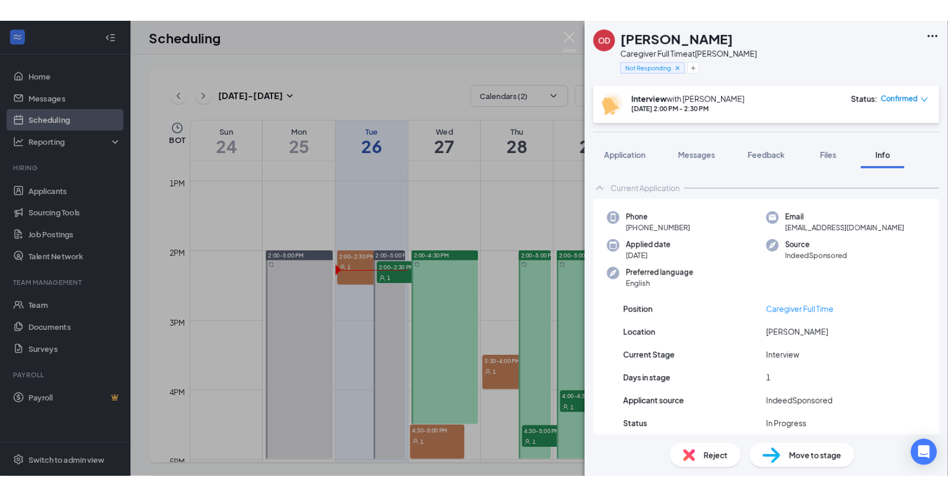
scroll to position [164, 0]
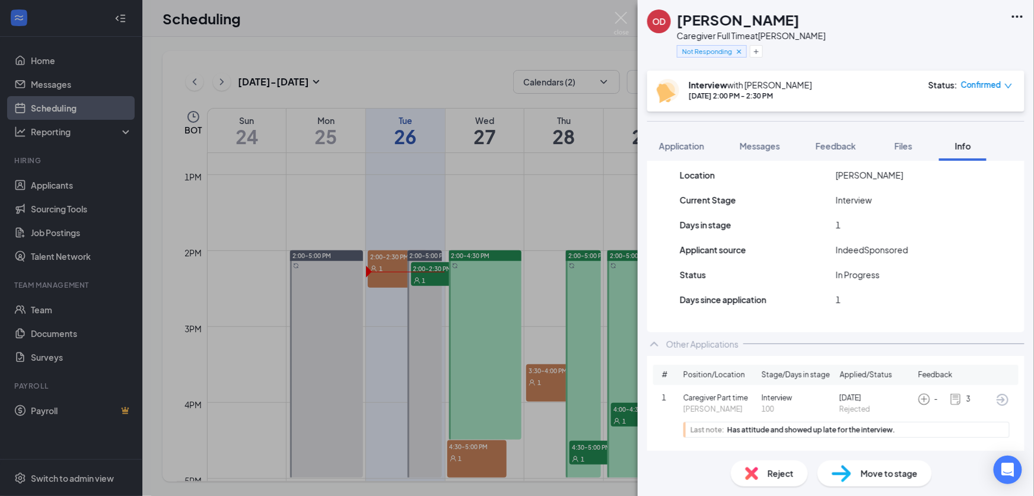
click at [873, 400] on img at bounding box center [923, 399] width 13 height 13
click at [873, 399] on img at bounding box center [955, 399] width 13 height 13
click at [873, 399] on span "3" at bounding box center [968, 399] width 4 height 11
drag, startPoint x: 316, startPoint y: 37, endPoint x: 439, endPoint y: 7, distance: 126.3
click at [316, 37] on div "OD [PERSON_NAME] Caregiver Full Time at [PERSON_NAME] Not Responding Interview …" at bounding box center [517, 248] width 1034 height 496
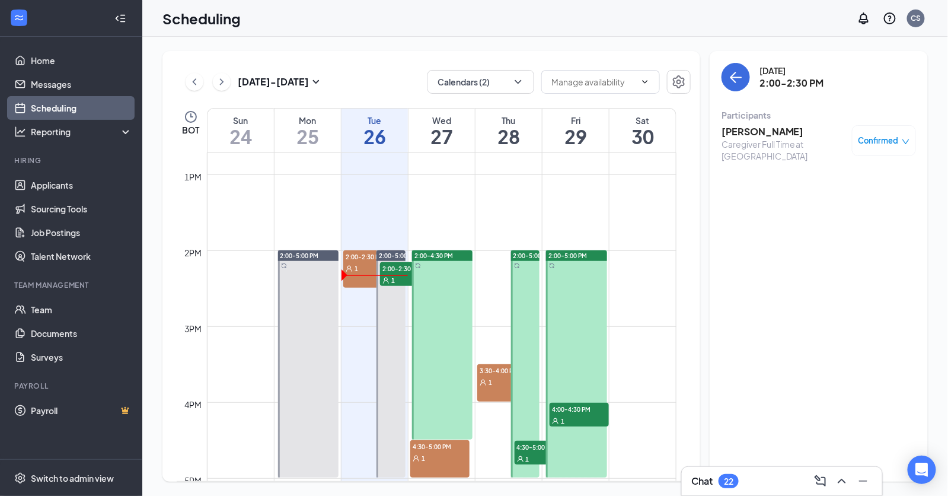
click at [749, 124] on div "[PERSON_NAME] Caregiver Full Time at [PERSON_NAME] Confirmed" at bounding box center [819, 143] width 195 height 45
click at [753, 131] on h3 "[PERSON_NAME]" at bounding box center [784, 131] width 125 height 13
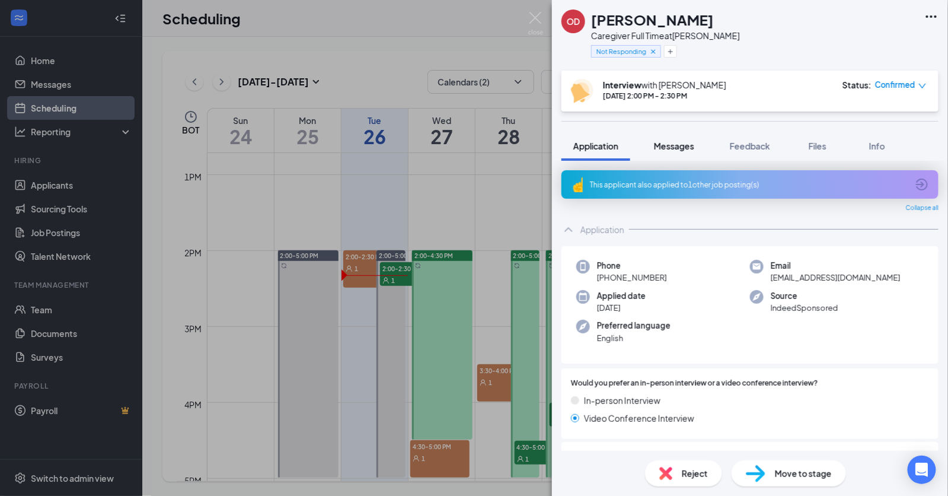
click at [667, 146] on span "Messages" at bounding box center [674, 146] width 40 height 11
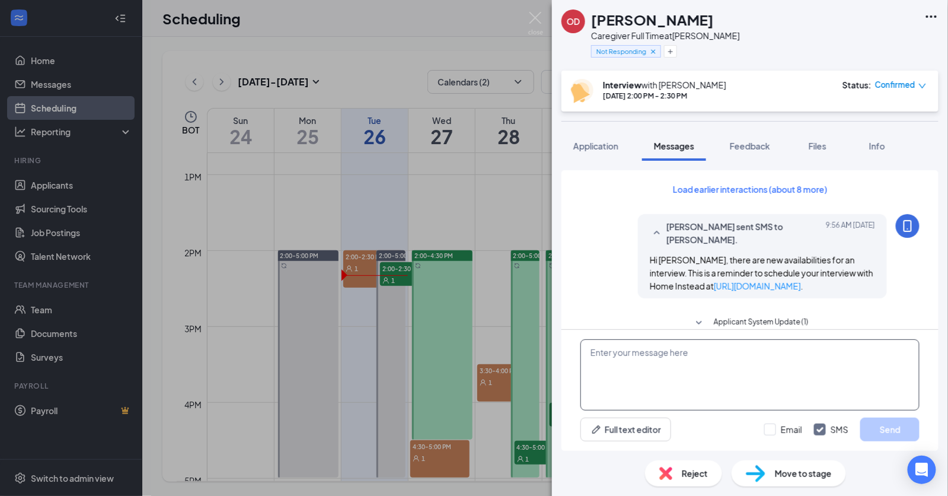
click at [649, 372] on textarea at bounding box center [750, 374] width 339 height 71
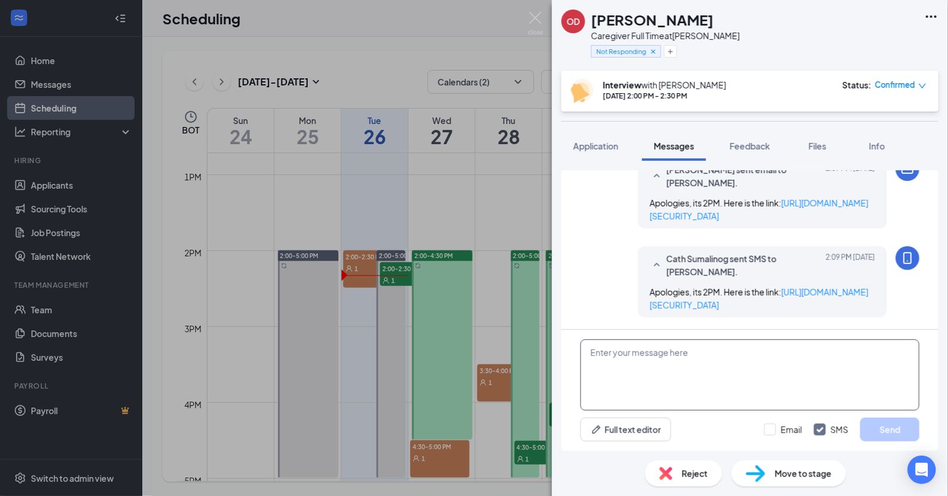
scroll to position [814, 0]
paste textarea "[URL][DOMAIN_NAME][SECURITY_DATA]"
type textarea "Hi [PERSON_NAME], kindly re-join: [URL][DOMAIN_NAME][SECURITY_DATA]"
click at [776, 428] on input "Email" at bounding box center [783, 429] width 38 height 12
checkbox input "true"
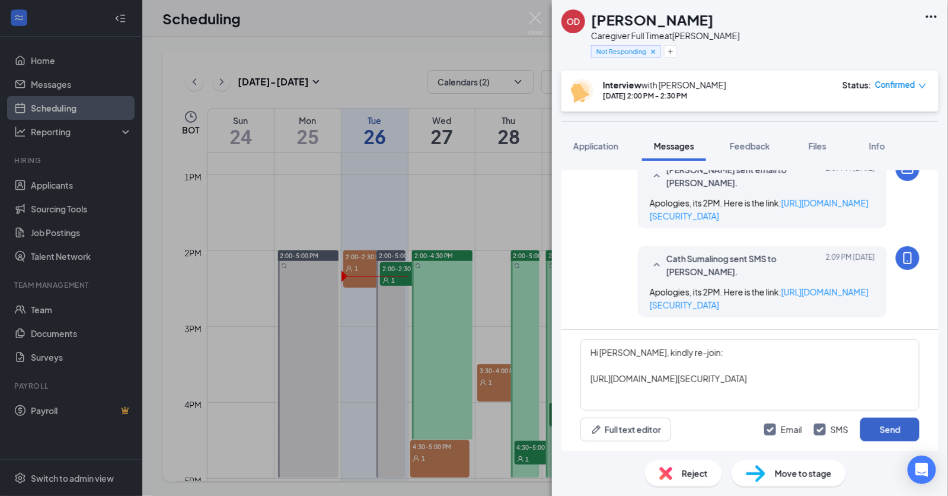
click at [872, 432] on button "Send" at bounding box center [889, 429] width 59 height 24
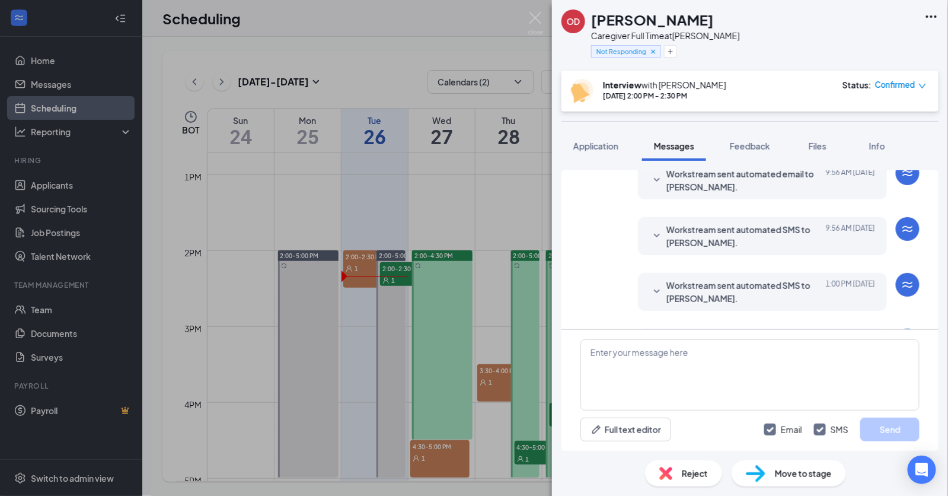
scroll to position [181, 0]
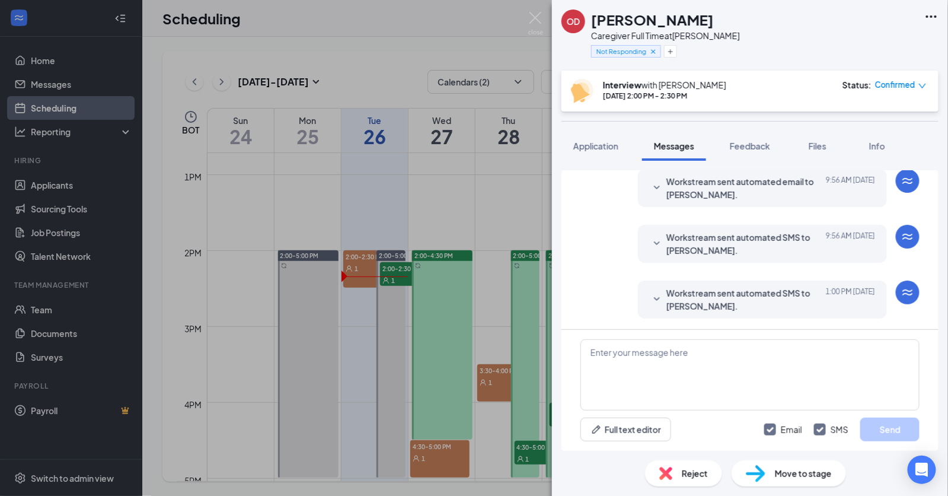
click at [638, 246] on div "Workstream sent automated SMS to [PERSON_NAME]. [DATE] 9:56 AM Hi [PERSON_NAME]…" at bounding box center [762, 244] width 249 height 38
click at [650, 243] on icon "SmallChevronDown" at bounding box center [657, 244] width 14 height 14
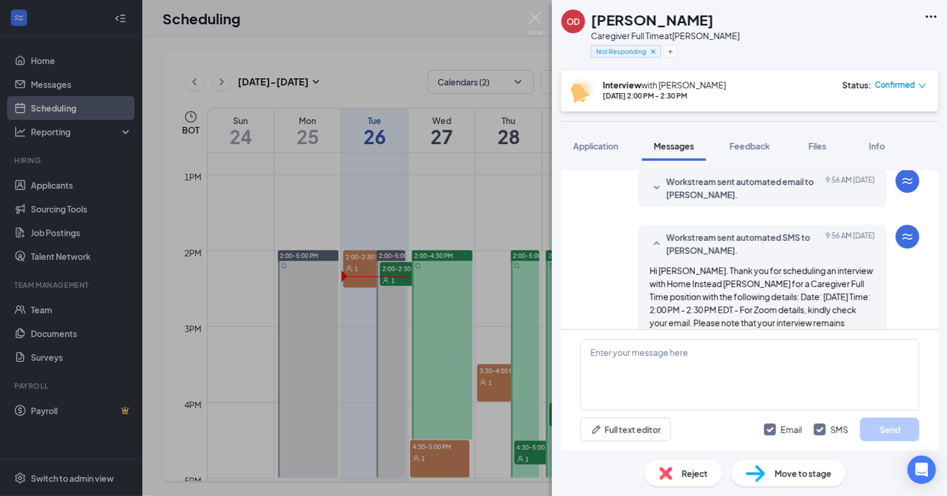
click at [650, 241] on icon "SmallChevronUp" at bounding box center [657, 244] width 14 height 14
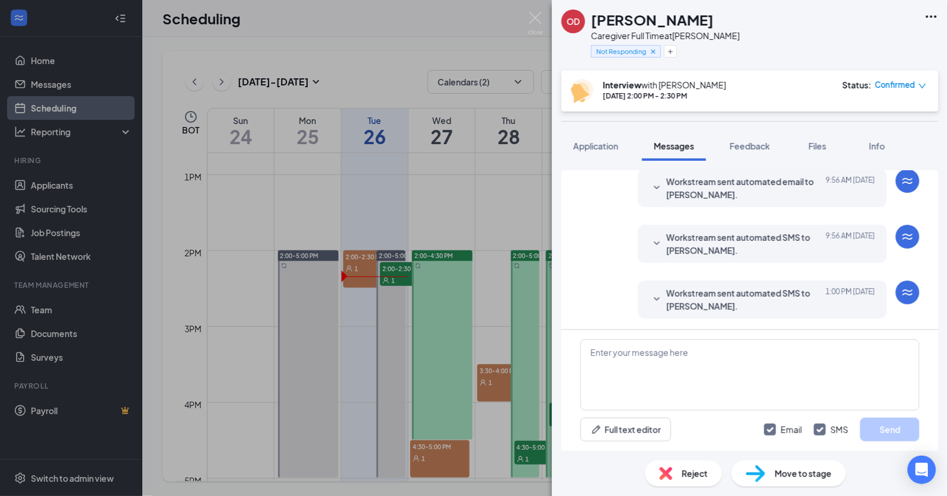
click at [650, 183] on icon "SmallChevronDown" at bounding box center [657, 188] width 14 height 14
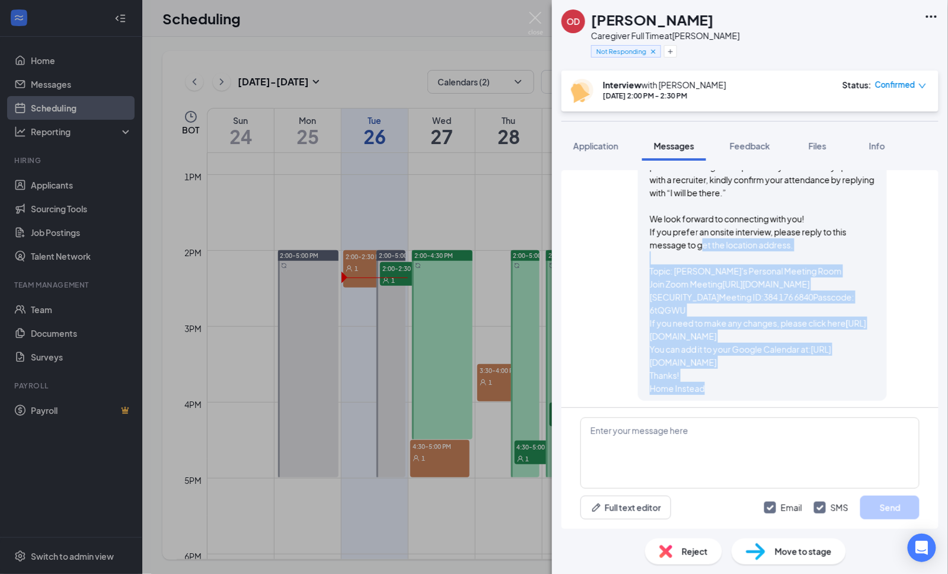
scroll to position [359, 0]
drag, startPoint x: 700, startPoint y: 318, endPoint x: 687, endPoint y: 242, distance: 77.6
click at [687, 242] on span "Hi [PERSON_NAME], Thank you for scheduling an interview with Home Instead for C…" at bounding box center [762, 212] width 225 height 365
click at [667, 270] on p "If you prefer an onsite interview, please reply to this message to get the loca…" at bounding box center [762, 271] width 225 height 91
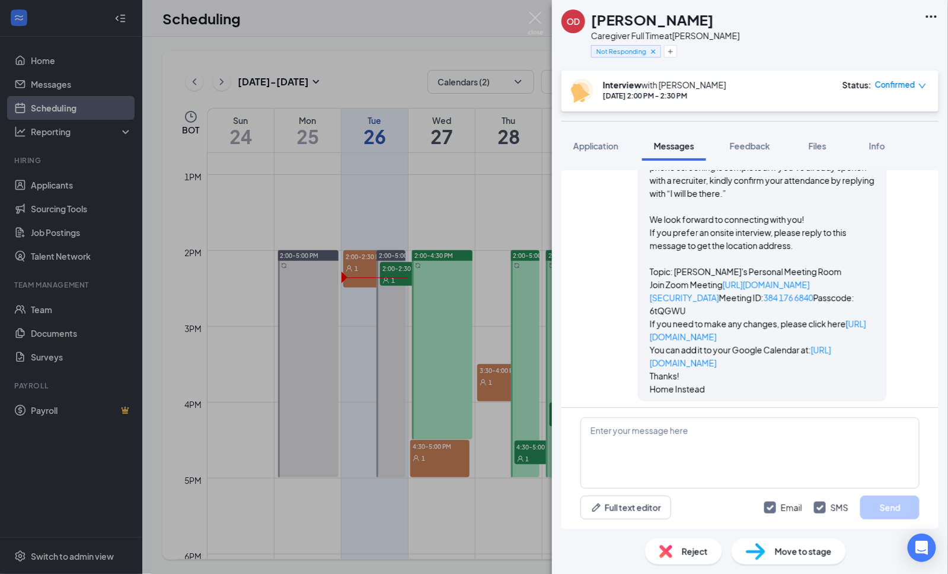
click at [702, 260] on p "If you prefer an onsite interview, please reply to this message to get the loca…" at bounding box center [762, 271] width 225 height 91
drag, startPoint x: 635, startPoint y: 267, endPoint x: 796, endPoint y: 320, distance: 169.2
click at [796, 320] on div "Workstream sent automated email to [PERSON_NAME]. [DATE] 9:56 AM Hi [PERSON_NAM…" at bounding box center [762, 196] width 249 height 410
click at [873, 307] on div "Workstream sent automated email to [PERSON_NAME]. [DATE] 9:56 AM Hi [PERSON_NAM…" at bounding box center [750, 199] width 339 height 416
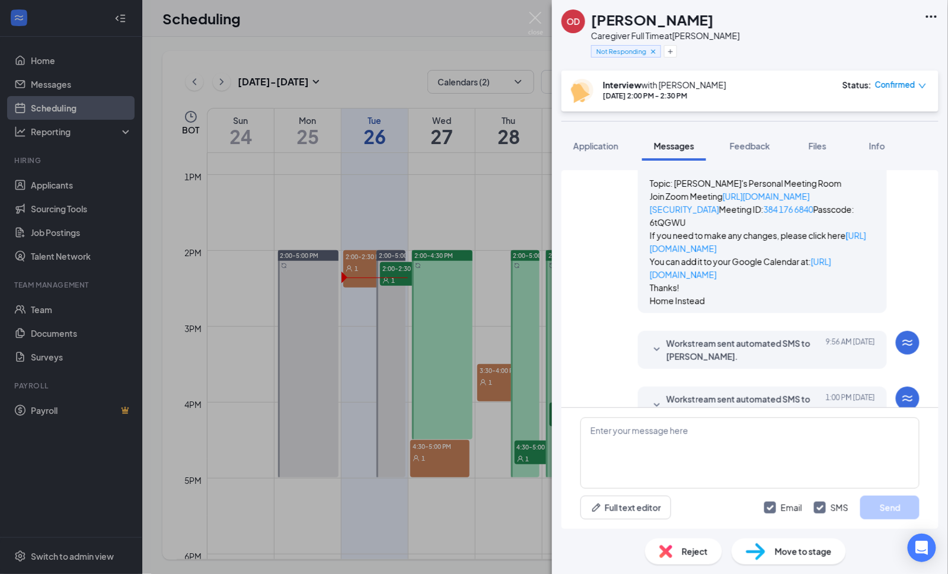
drag, startPoint x: 721, startPoint y: 250, endPoint x: 634, endPoint y: 246, distance: 87.3
click at [638, 246] on div "Workstream sent automated email to [PERSON_NAME]. [DATE] 9:56 AM Hi [PERSON_NAM…" at bounding box center [762, 108] width 249 height 410
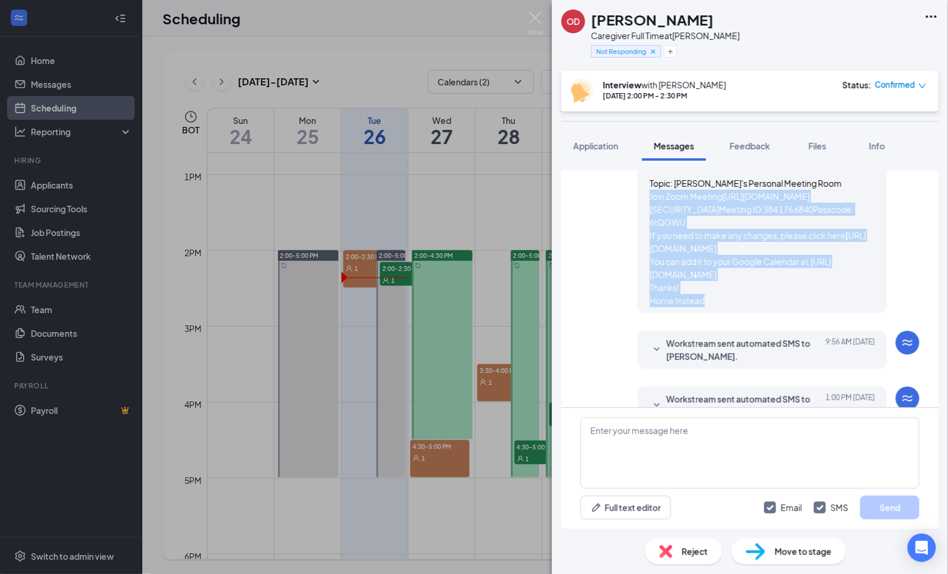
drag, startPoint x: 716, startPoint y: 331, endPoint x: 628, endPoint y: 190, distance: 167.0
click at [638, 190] on div "Workstream sent automated email to [PERSON_NAME]. [DATE] 9:56 AM Hi [PERSON_NAM…" at bounding box center [762, 108] width 249 height 410
click at [638, 189] on div "Workstream sent automated email to [PERSON_NAME]. [DATE] 9:56 AM Hi [PERSON_NAM…" at bounding box center [762, 108] width 249 height 410
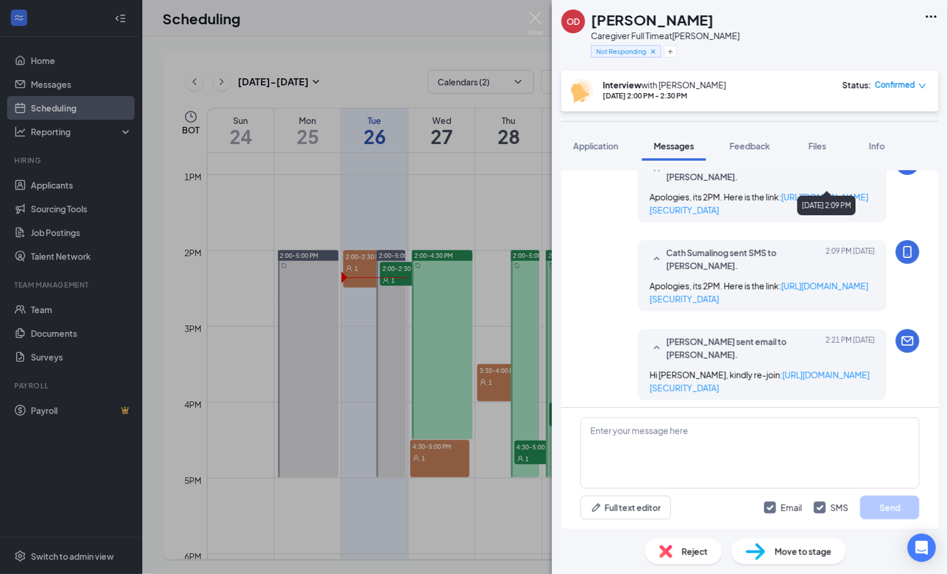
scroll to position [1159, 0]
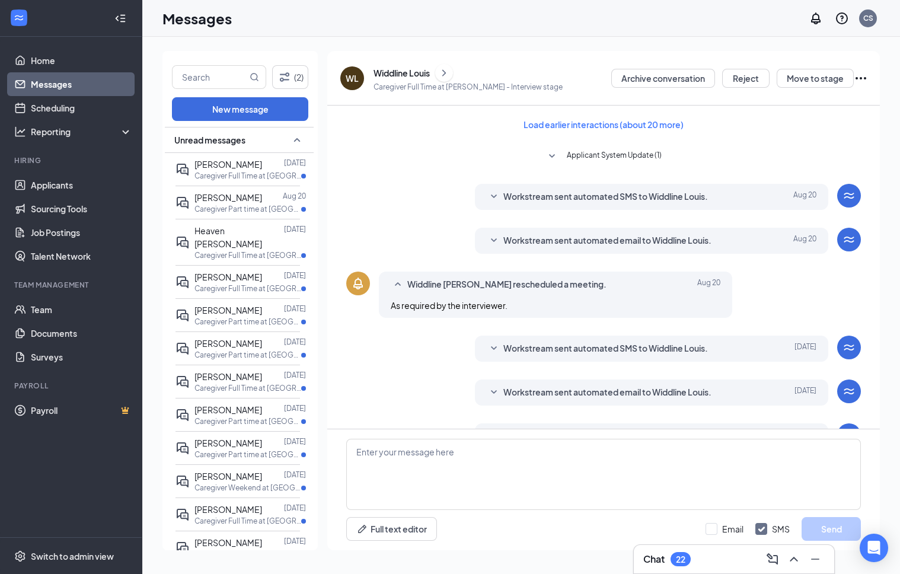
scroll to position [595, 0]
